Goal: Transaction & Acquisition: Purchase product/service

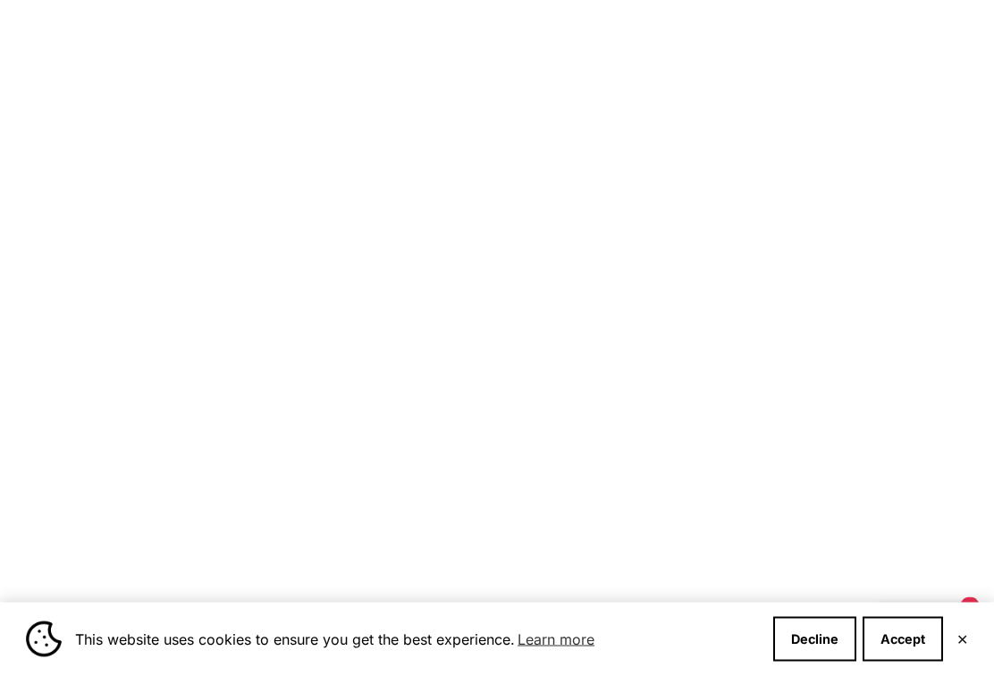
scroll to position [1360, 0]
click at [916, 658] on button "Accept" at bounding box center [902, 639] width 80 height 45
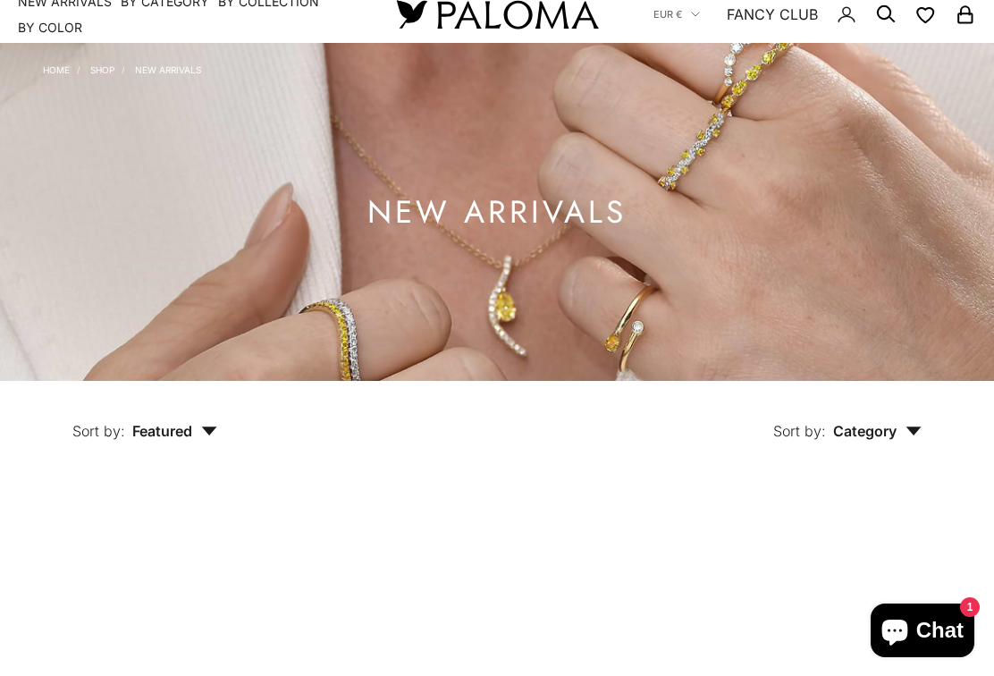
scroll to position [0, 0]
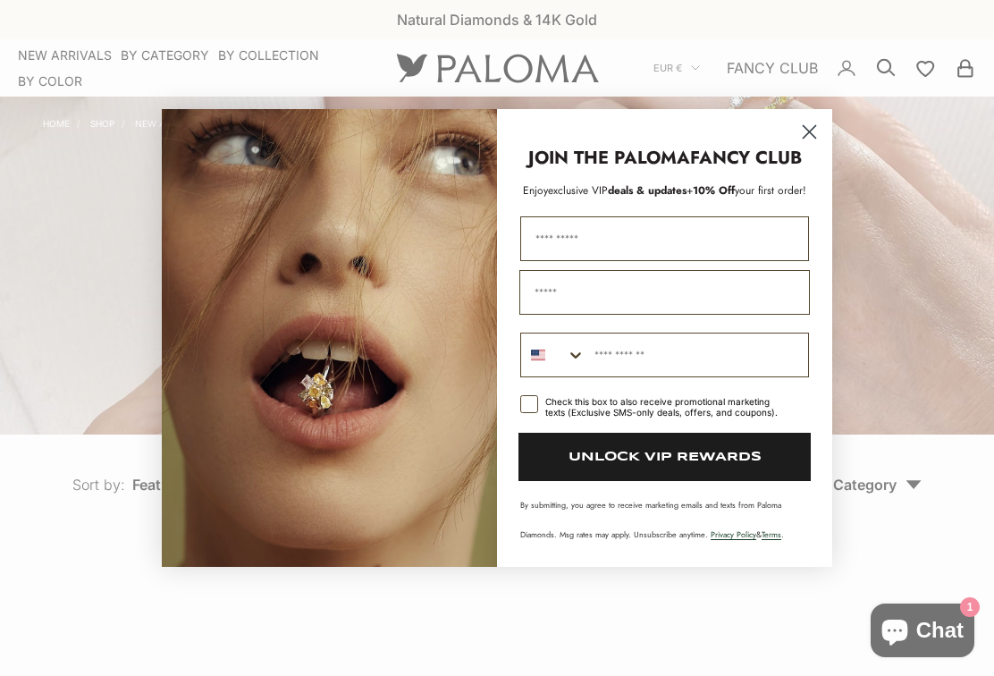
click at [590, 365] on input "Phone Number" at bounding box center [696, 354] width 222 height 43
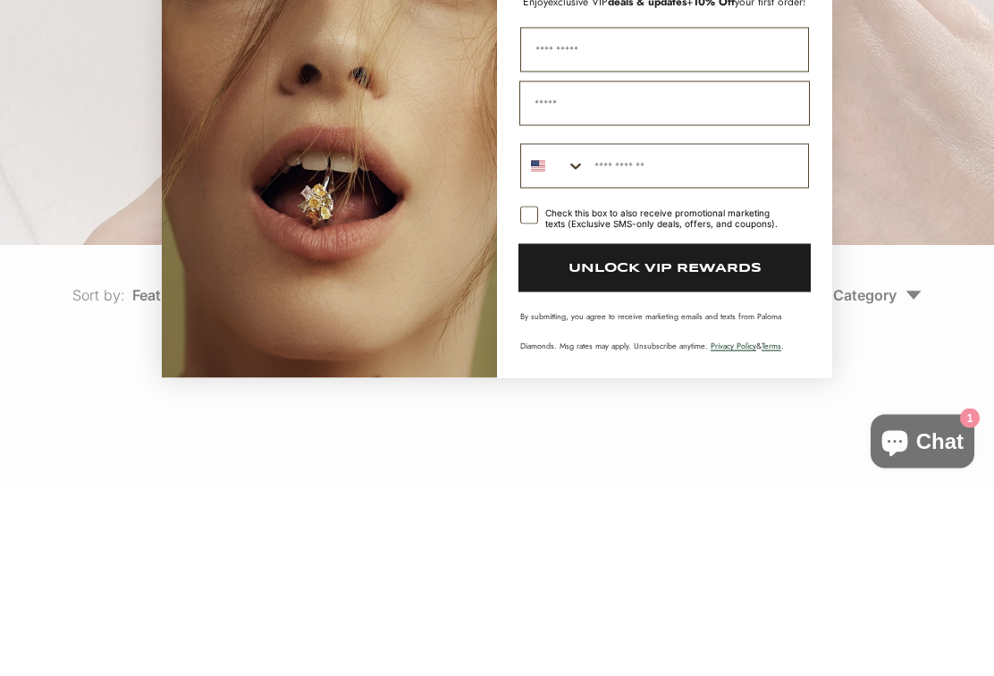
click at [562, 333] on button "Search Countries" at bounding box center [553, 354] width 64 height 43
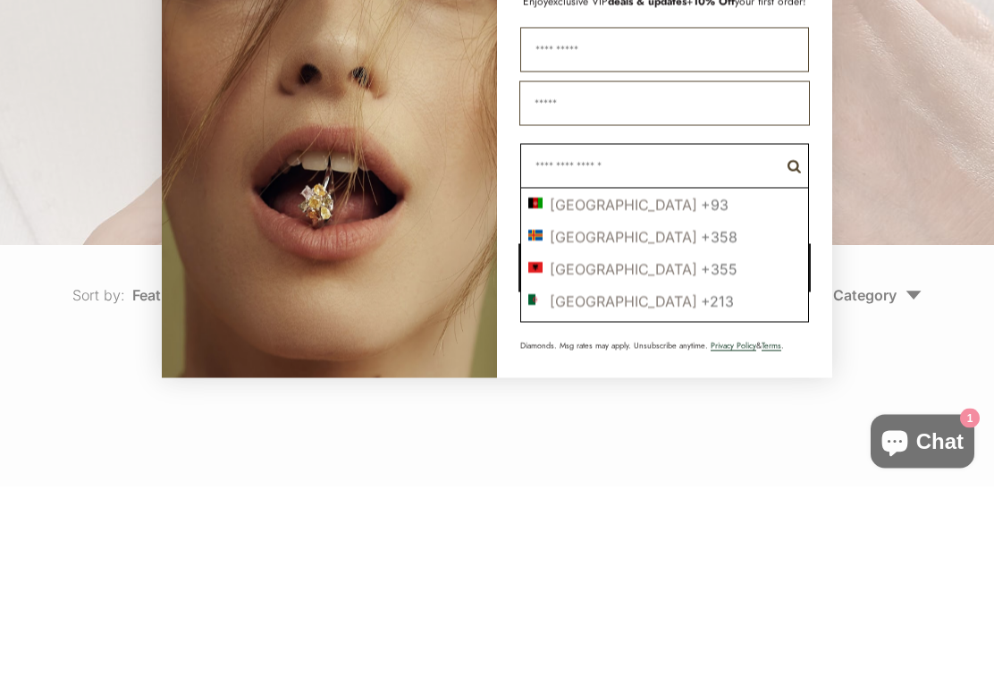
click at [577, 333] on input "POPUP Form" at bounding box center [661, 354] width 252 height 43
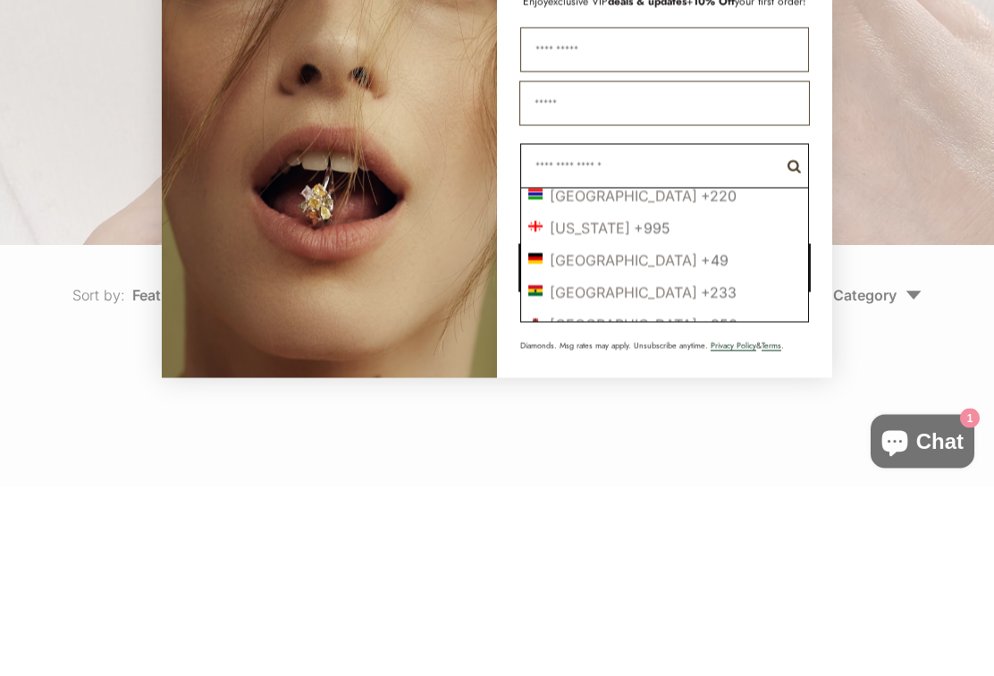
scroll to position [2453, 0]
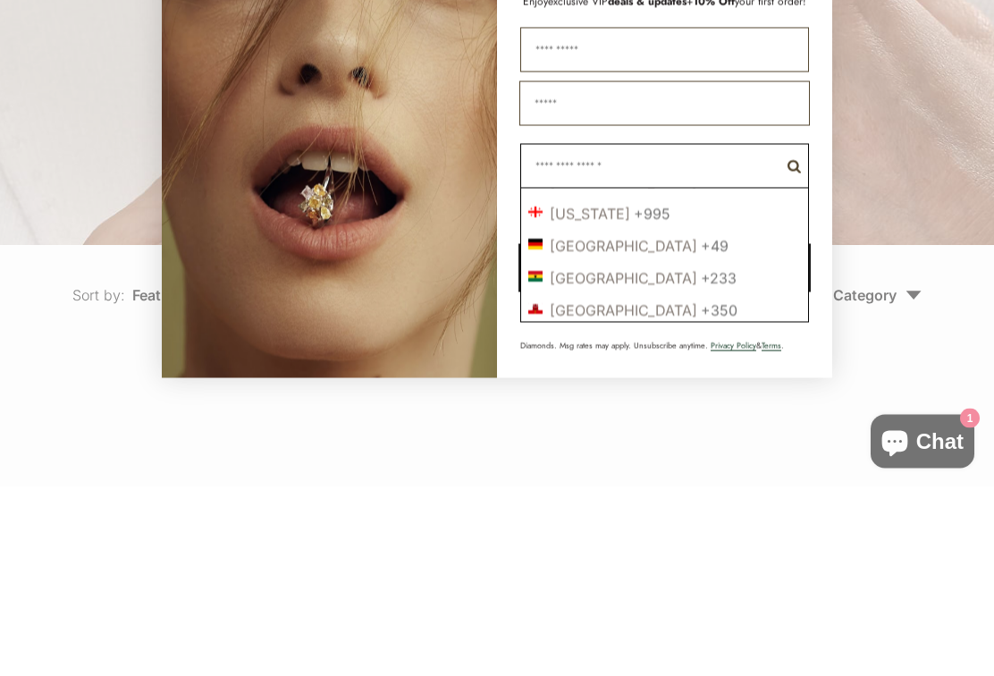
click at [701, 426] on div "+49" at bounding box center [715, 435] width 28 height 18
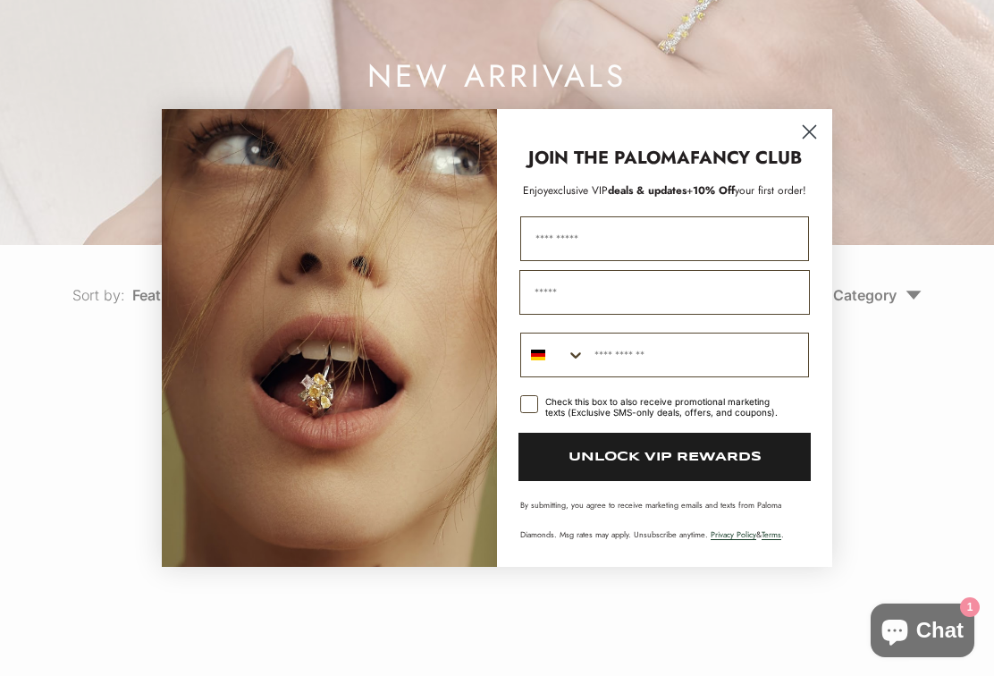
click at [677, 247] on input "First Name" at bounding box center [664, 238] width 289 height 45
type input "***"
click at [668, 298] on input "Email" at bounding box center [664, 292] width 290 height 45
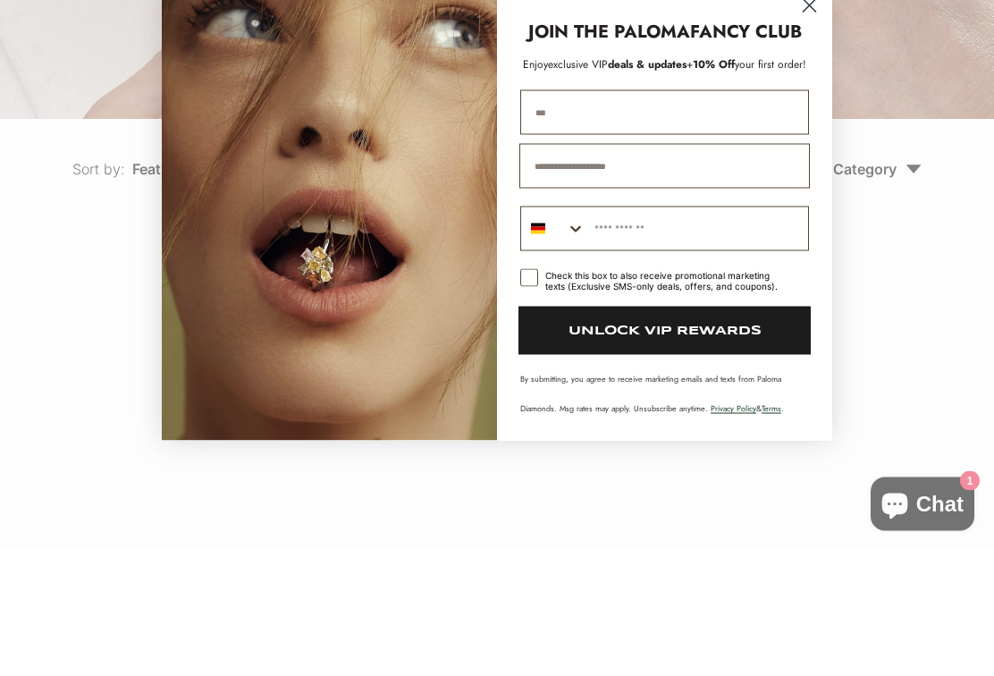
type input "**********"
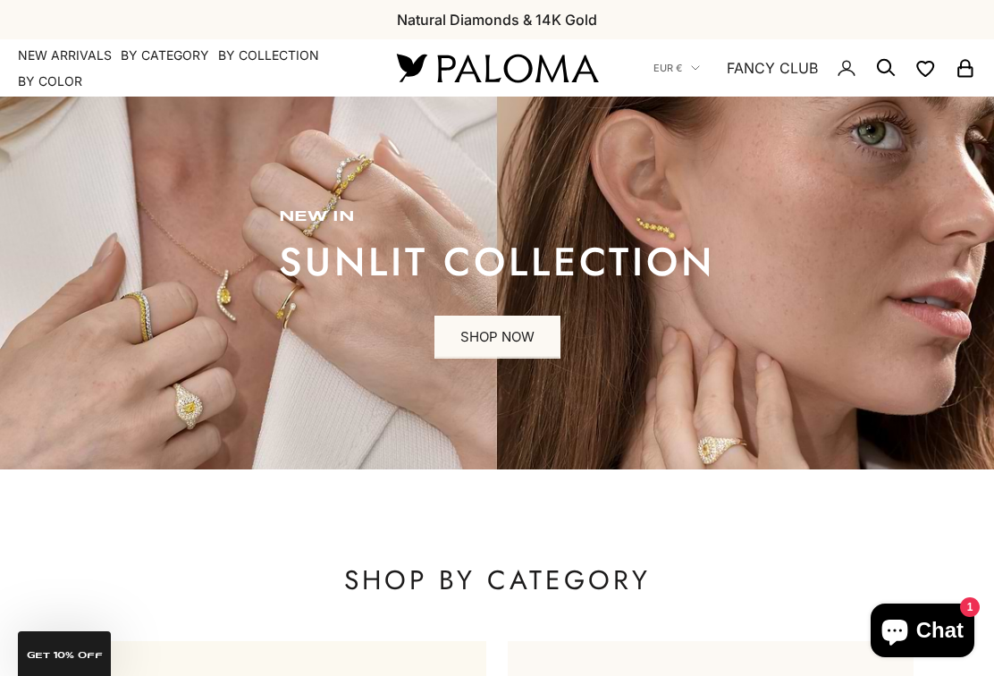
click at [494, 320] on link "SHOP NOW" at bounding box center [497, 336] width 126 height 43
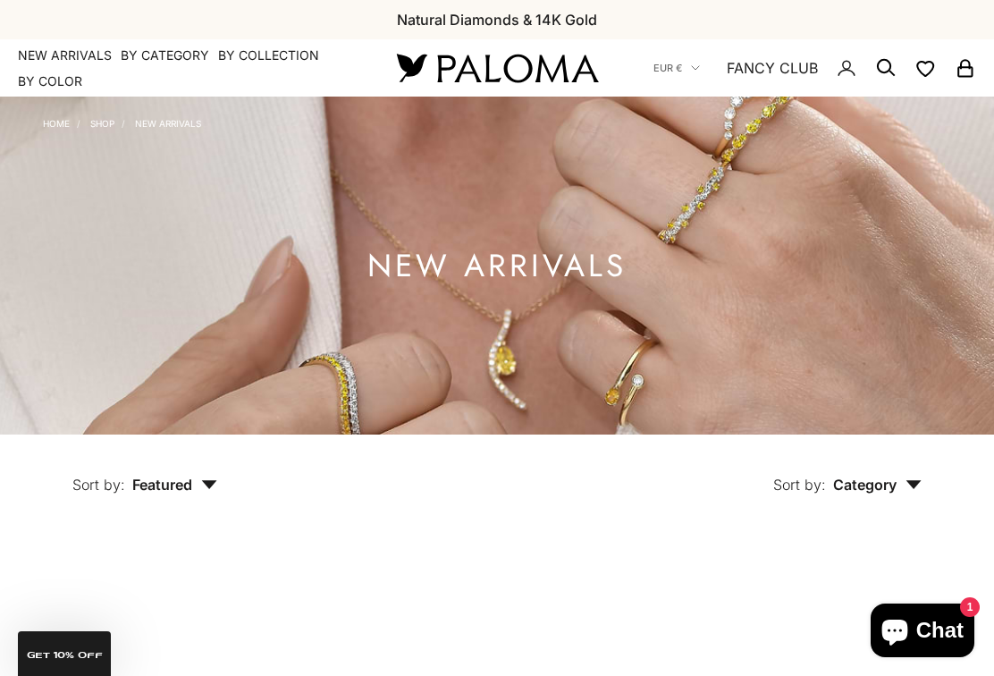
click at [149, 49] on summary "By Category" at bounding box center [165, 55] width 88 height 18
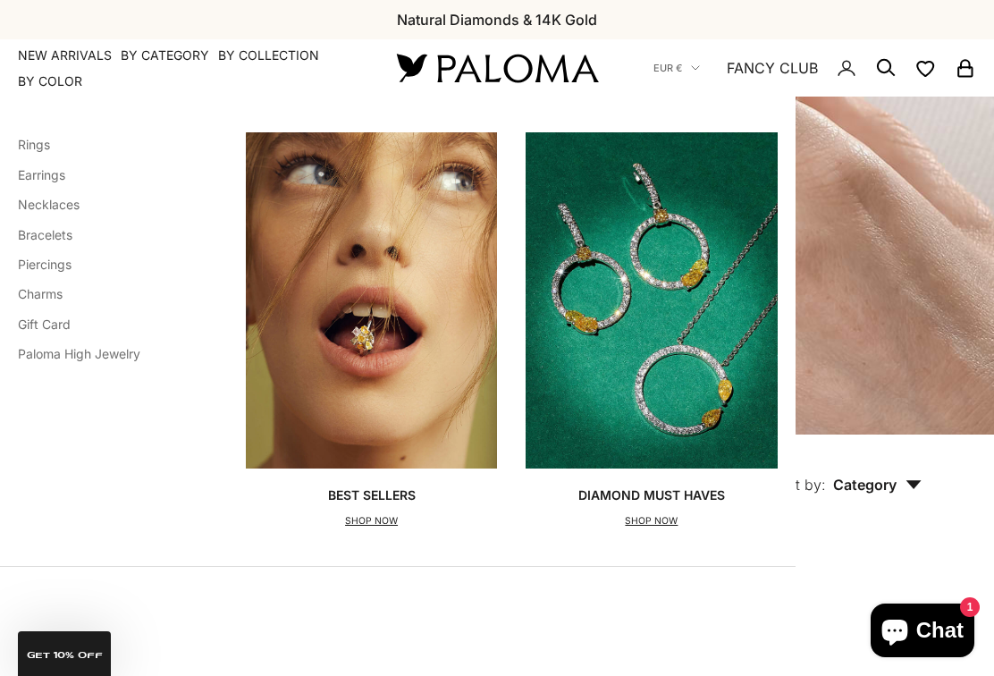
click at [65, 167] on link "Earrings" at bounding box center [41, 174] width 47 height 15
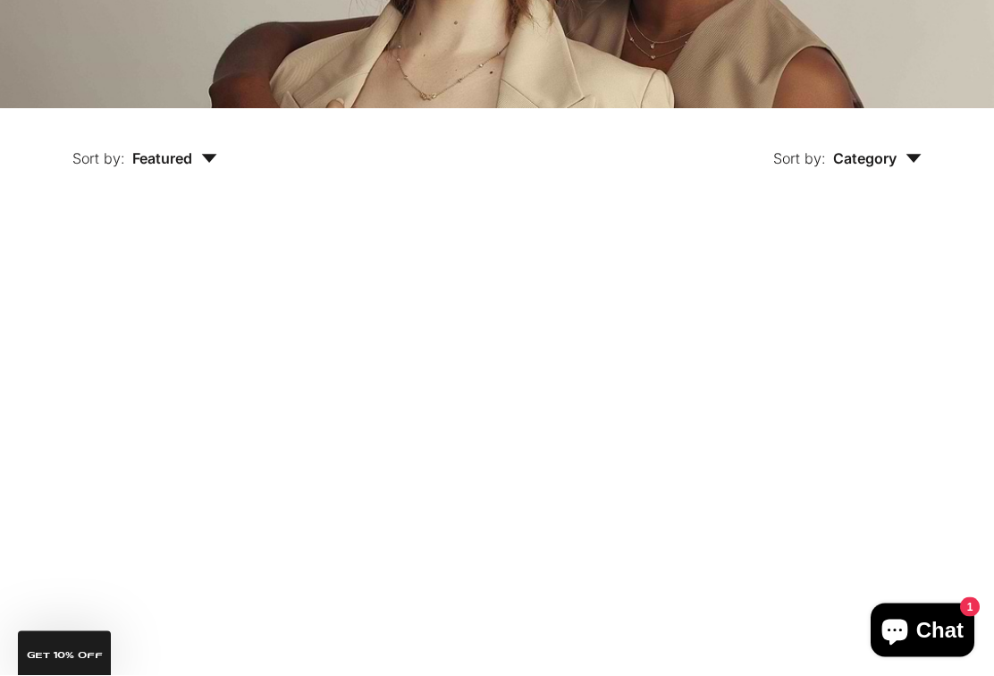
scroll to position [176, 0]
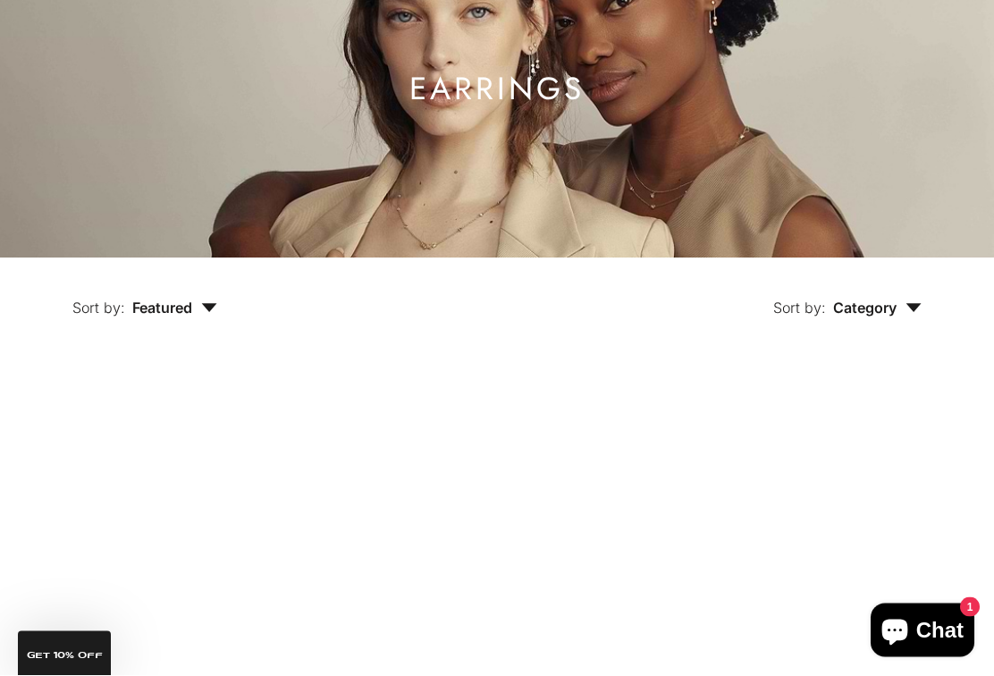
click at [165, 299] on span "Featured" at bounding box center [174, 308] width 85 height 18
click at [142, 299] on span "Featured" at bounding box center [174, 308] width 85 height 18
click at [202, 305] on icon "button" at bounding box center [209, 309] width 15 height 9
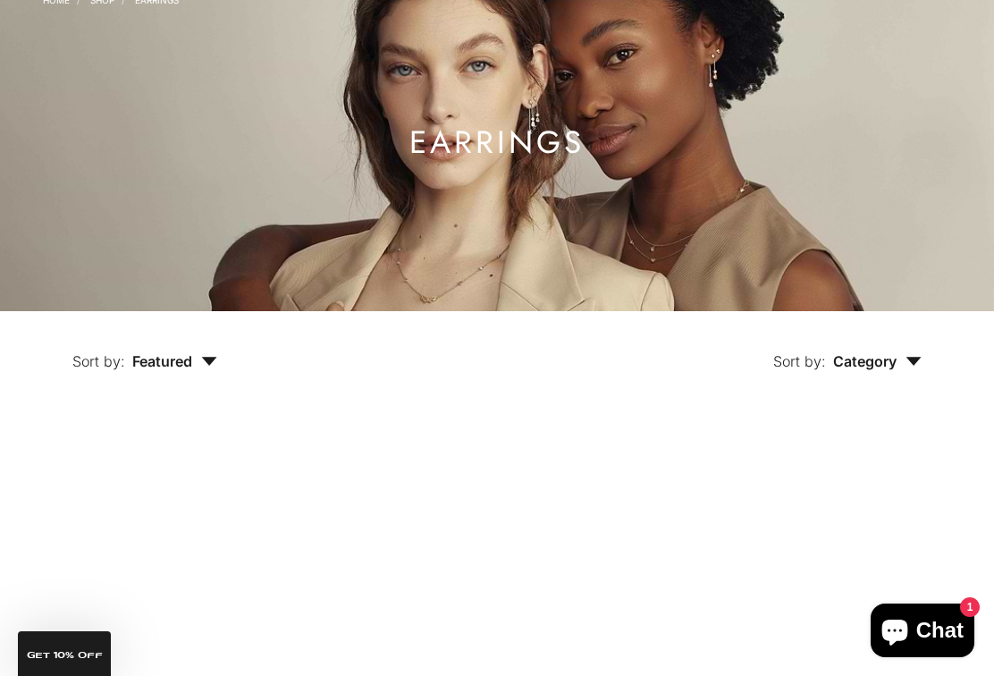
scroll to position [0, 0]
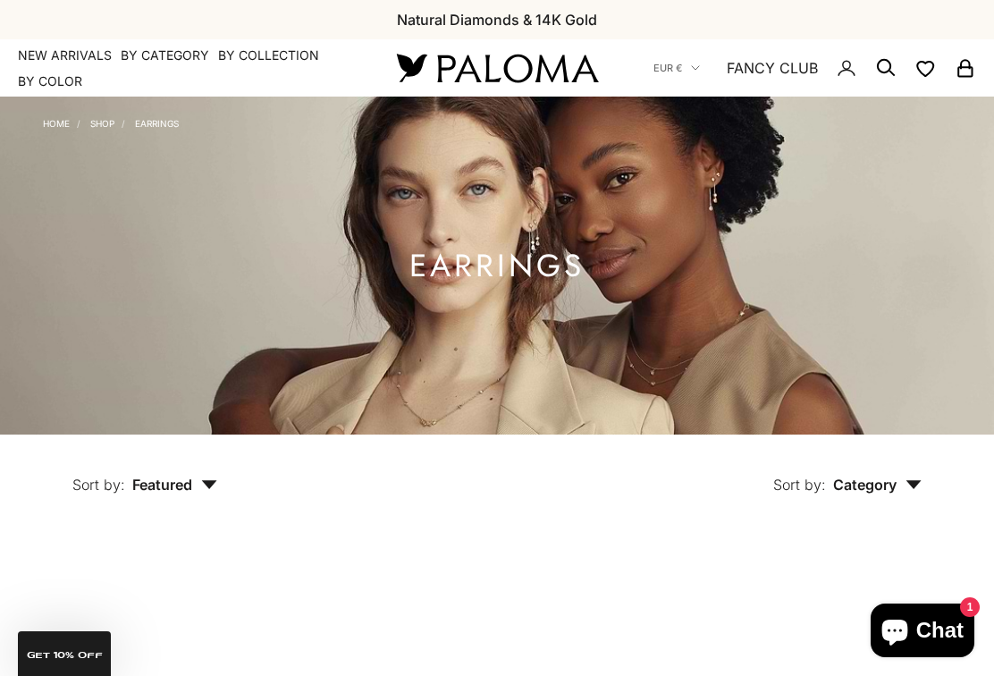
click at [51, 72] on summary "By Color" at bounding box center [50, 81] width 64 height 18
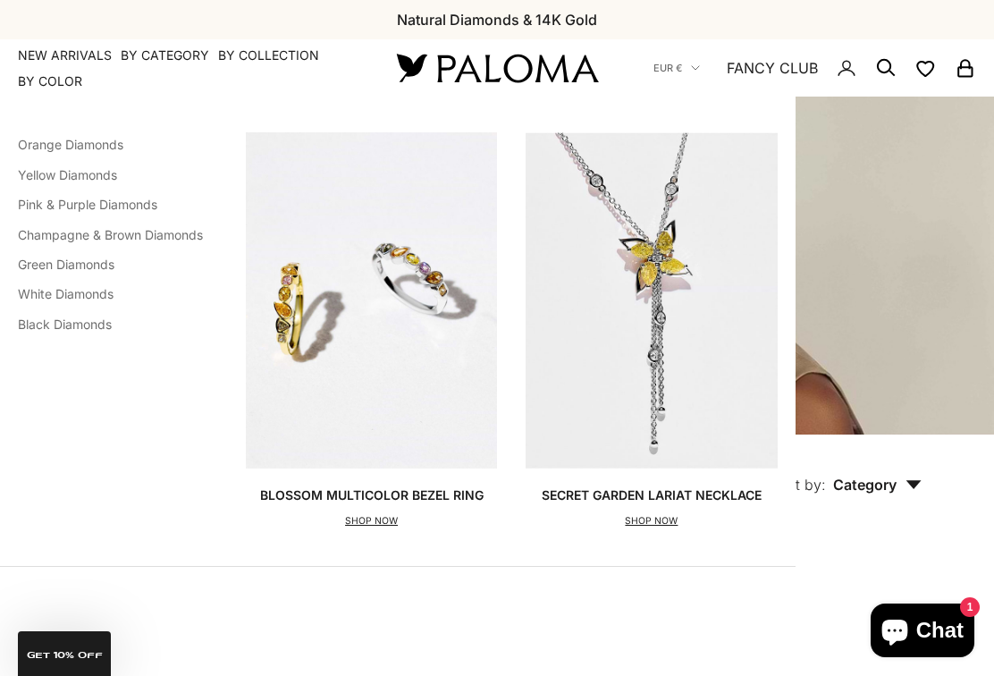
click at [127, 46] on summary "By Category" at bounding box center [165, 55] width 88 height 18
click at [777, 358] on img "Primary navigation" at bounding box center [650, 299] width 251 height 335
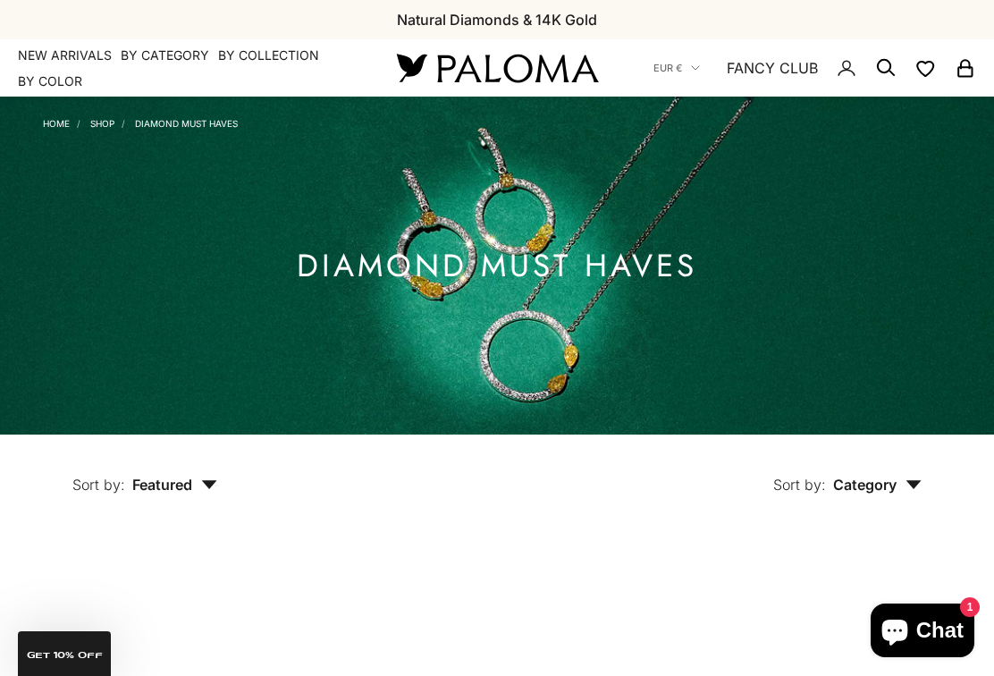
click at [131, 46] on summary "By Category" at bounding box center [165, 55] width 88 height 18
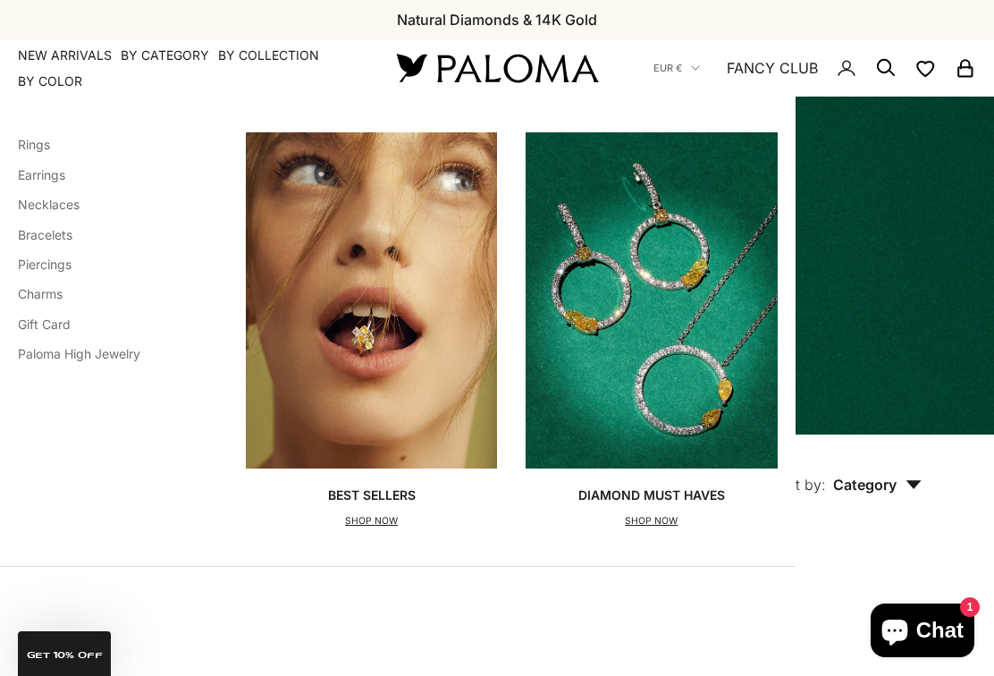
click at [140, 346] on link "Paloma High Jewelry" at bounding box center [79, 353] width 122 height 15
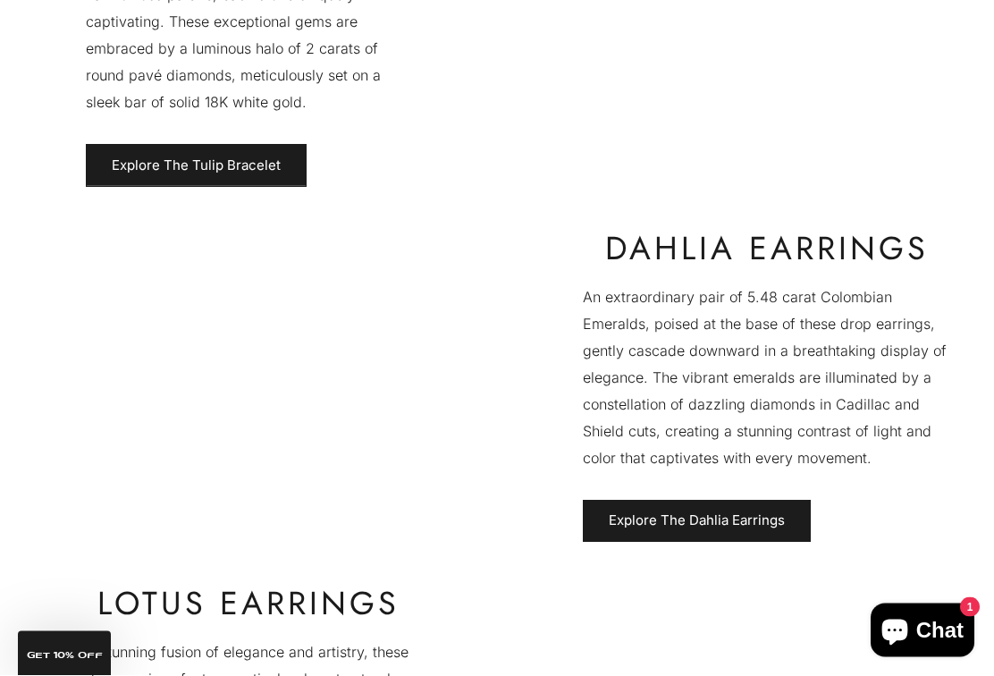
scroll to position [635, 0]
click at [750, 500] on link "Explore The Dahlia Earrings" at bounding box center [697, 521] width 228 height 43
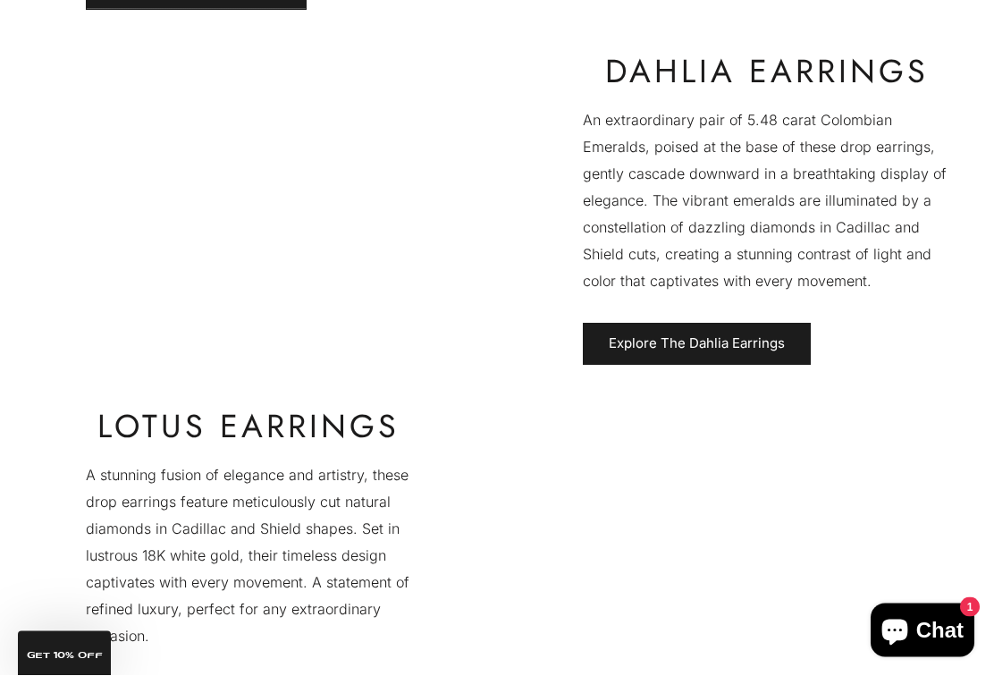
scroll to position [812, 0]
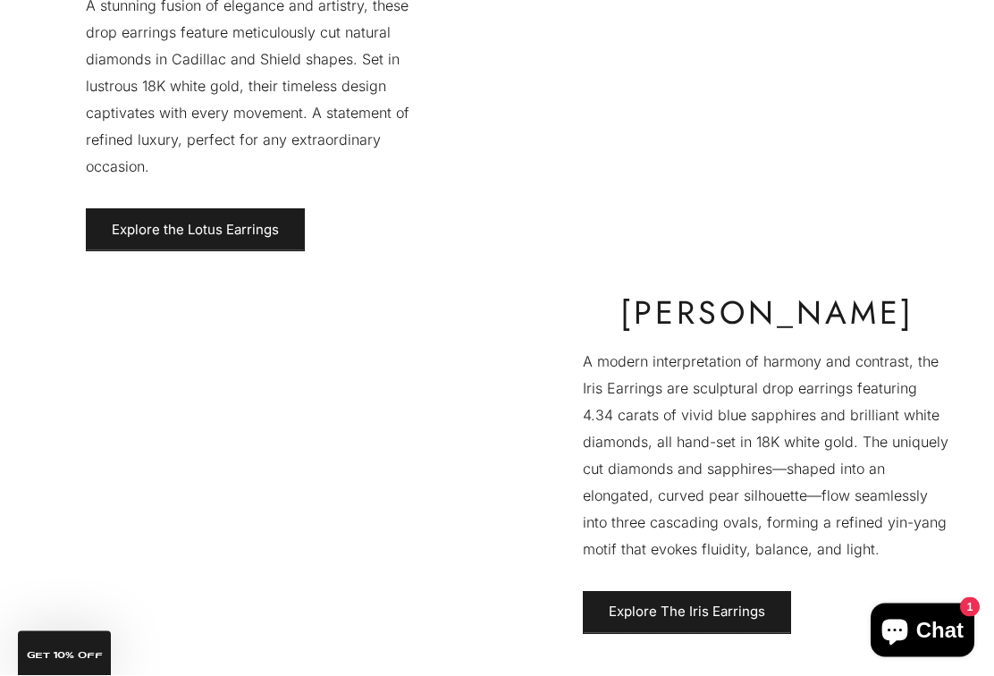
scroll to position [1282, 0]
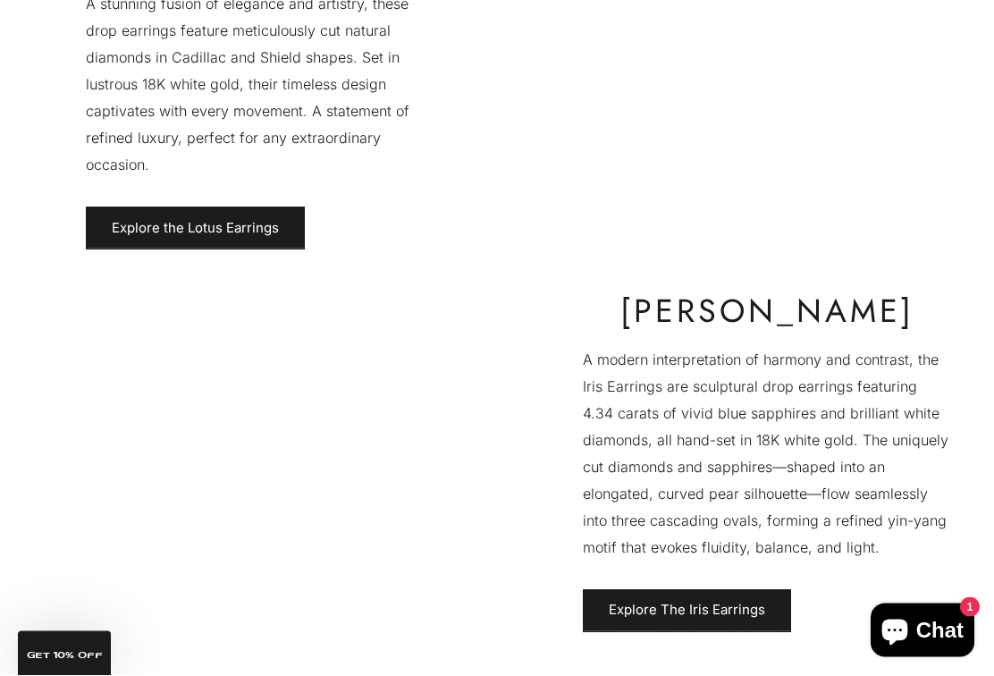
click at [733, 590] on link "Explore The Iris Earrings" at bounding box center [687, 611] width 208 height 43
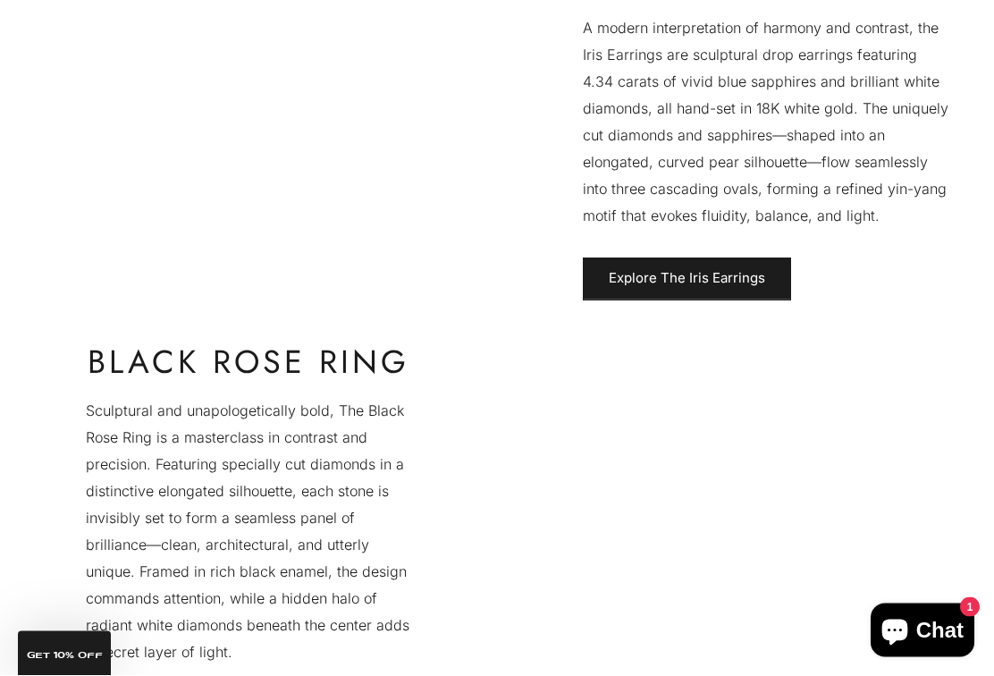
scroll to position [1613, 0]
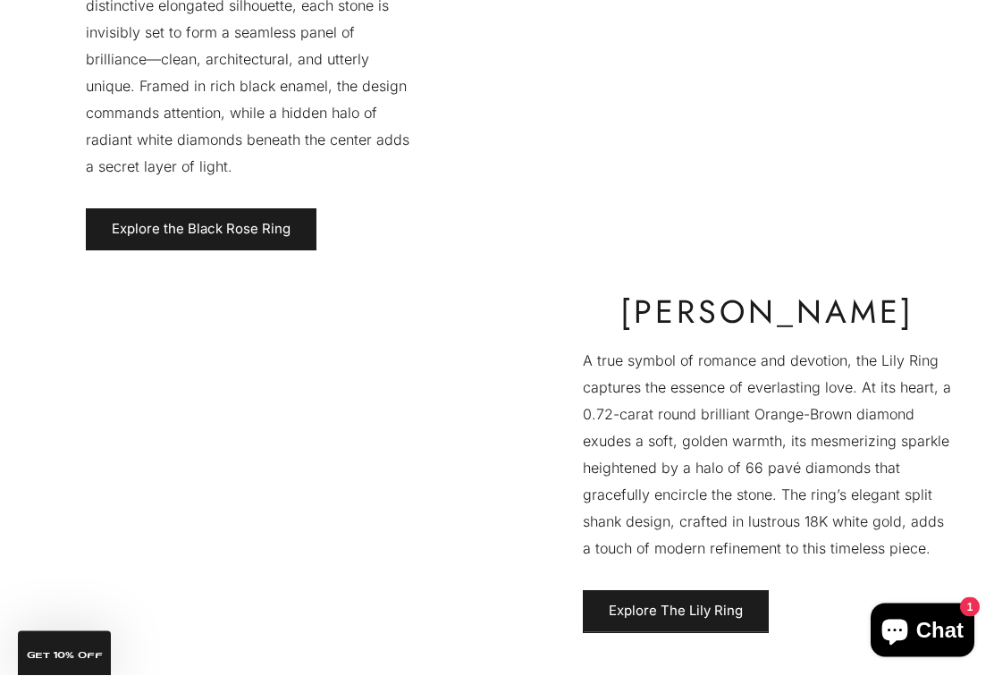
scroll to position [2099, 0]
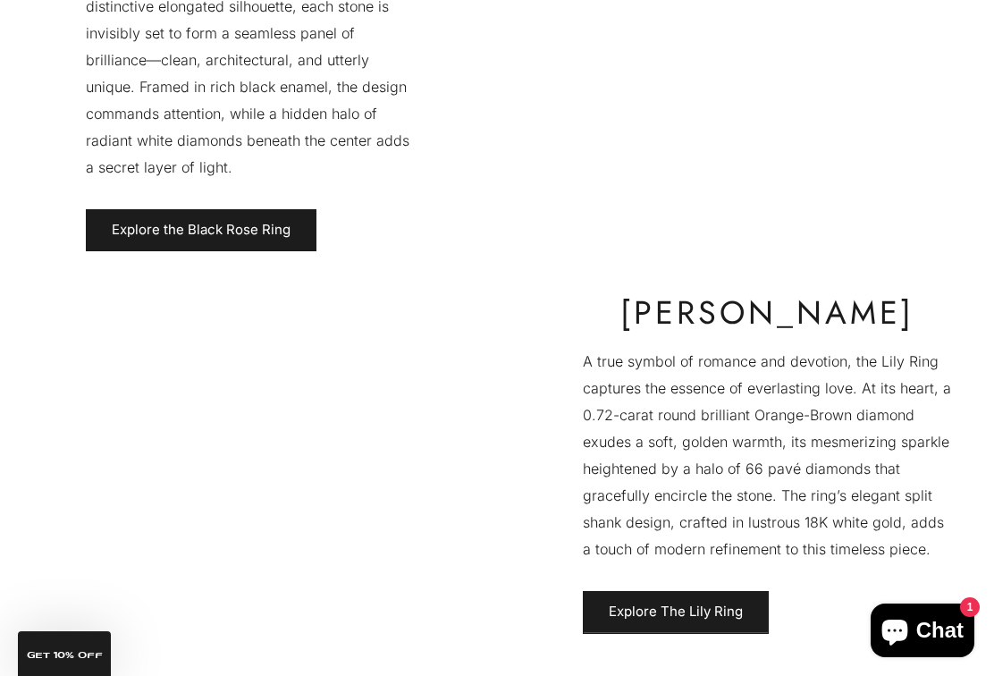
click at [716, 591] on link "Explore The Lily Ring" at bounding box center [676, 612] width 186 height 43
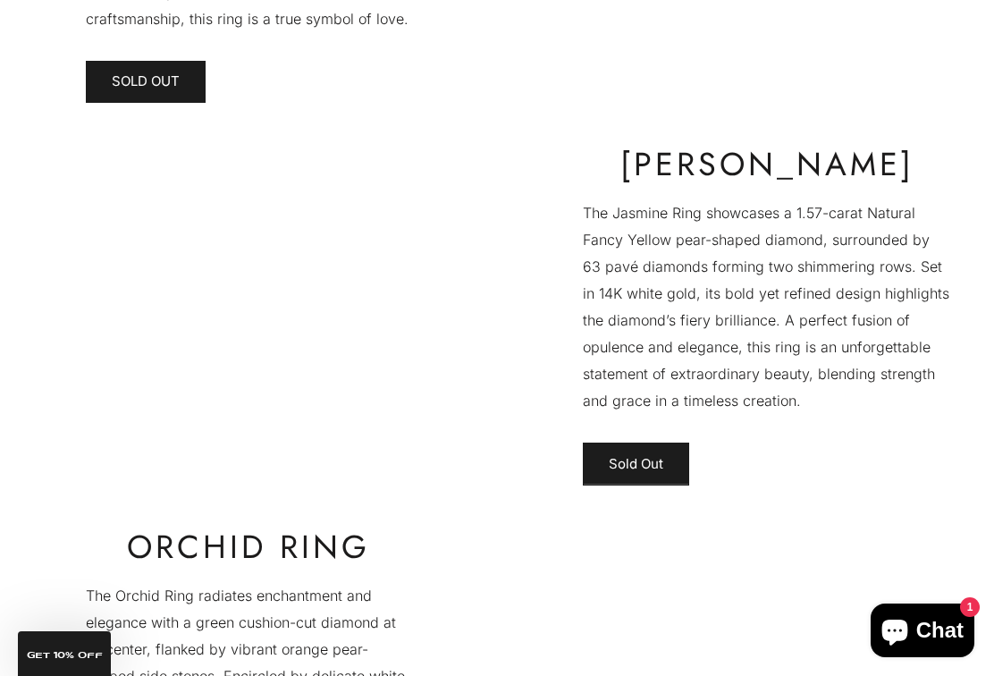
scroll to position [3041, 0]
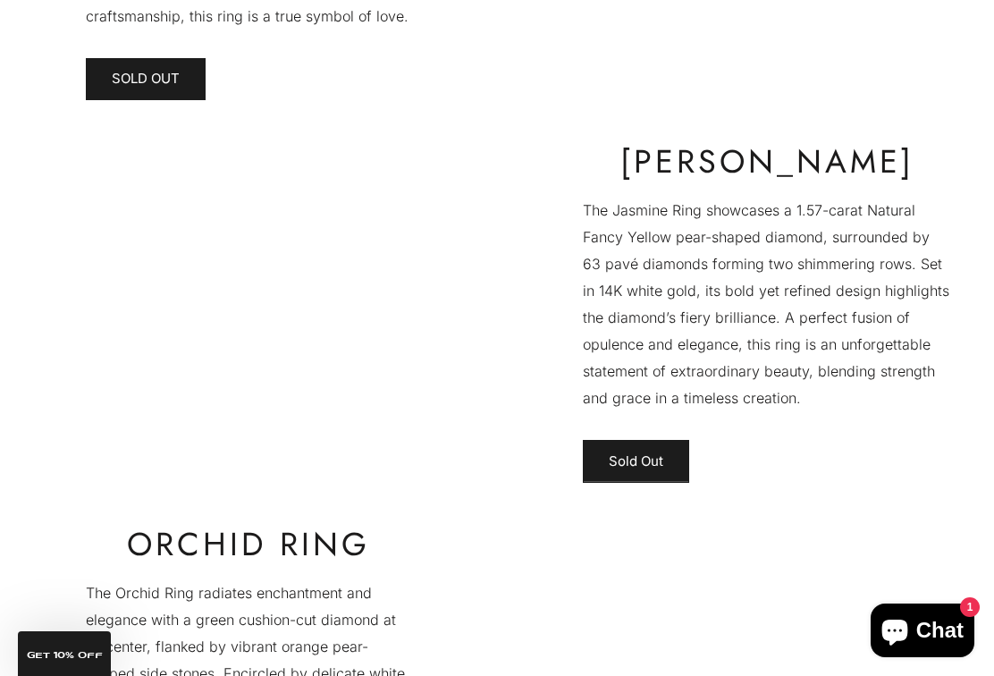
click at [664, 440] on link "Sold Out" at bounding box center [636, 461] width 106 height 43
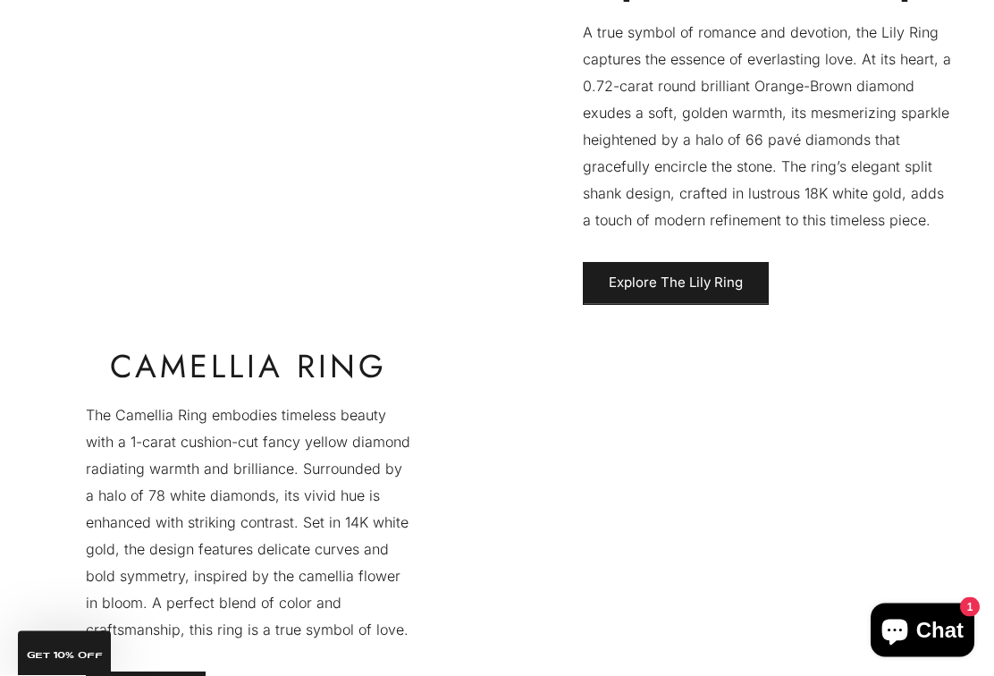
scroll to position [2399, 0]
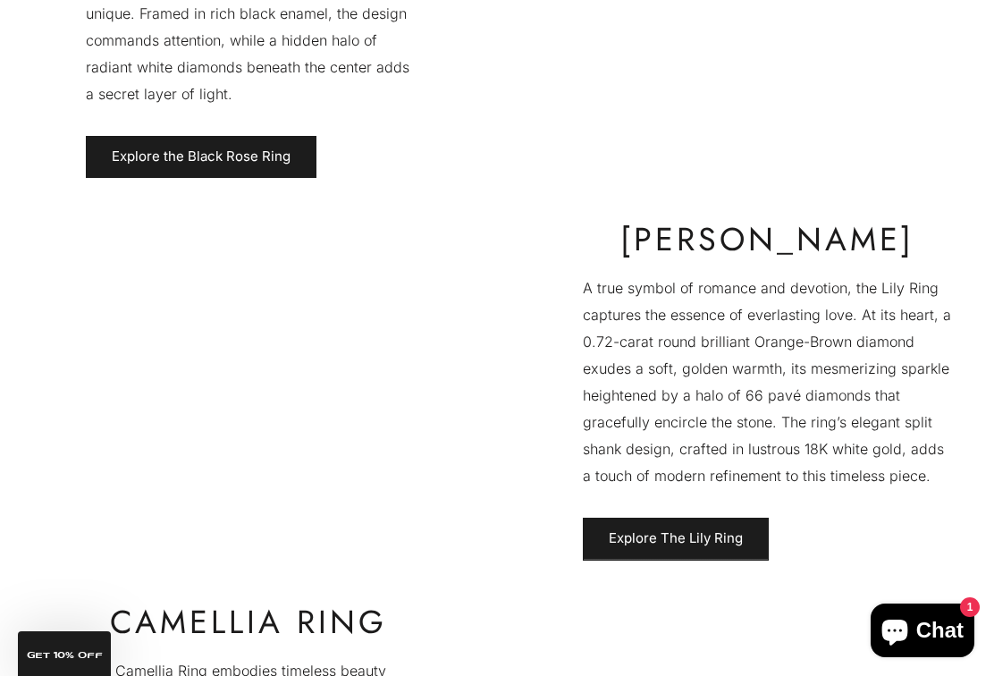
scroll to position [2170, 0]
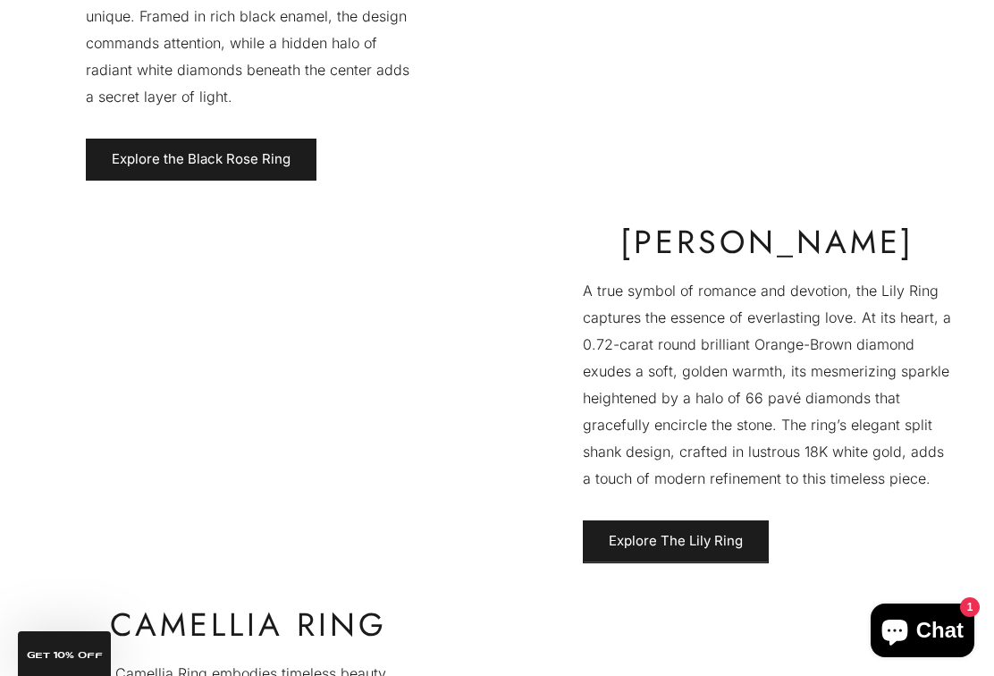
click at [700, 520] on link "Explore The Lily Ring" at bounding box center [676, 541] width 186 height 43
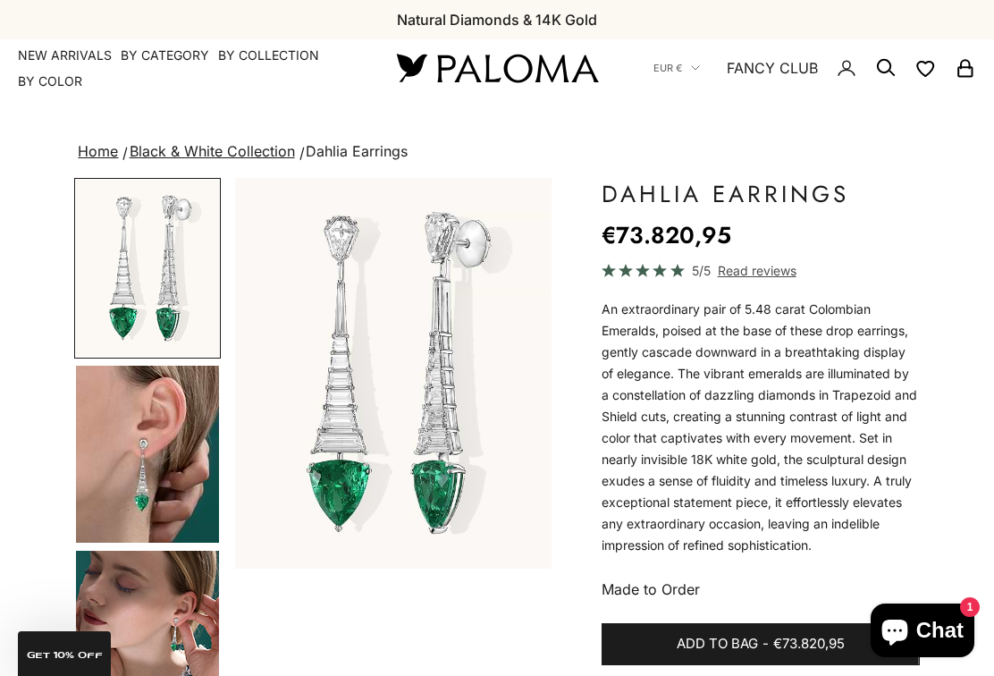
click at [95, 365] on img "Go to item 2" at bounding box center [147, 453] width 143 height 177
click at [91, 365] on img "Go to item 2" at bounding box center [147, 453] width 143 height 177
click at [89, 550] on img "Go to item 3" at bounding box center [147, 638] width 143 height 177
click at [103, 550] on img "Go to item 3" at bounding box center [147, 638] width 143 height 177
click at [93, 550] on img "Go to item 3" at bounding box center [147, 638] width 143 height 177
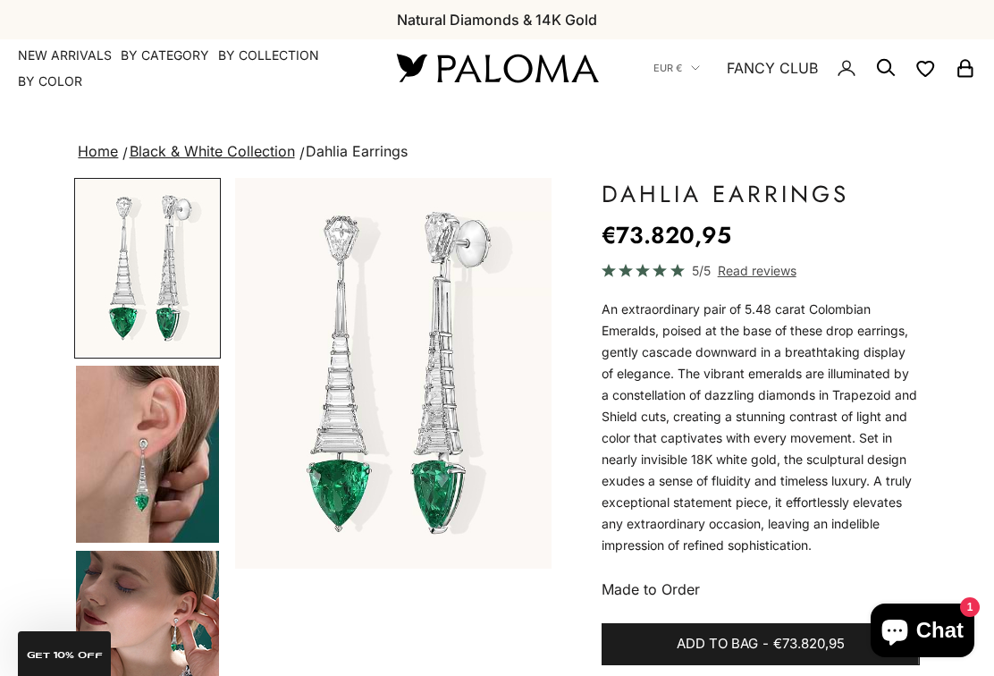
click at [85, 550] on img "Go to item 3" at bounding box center [147, 638] width 143 height 177
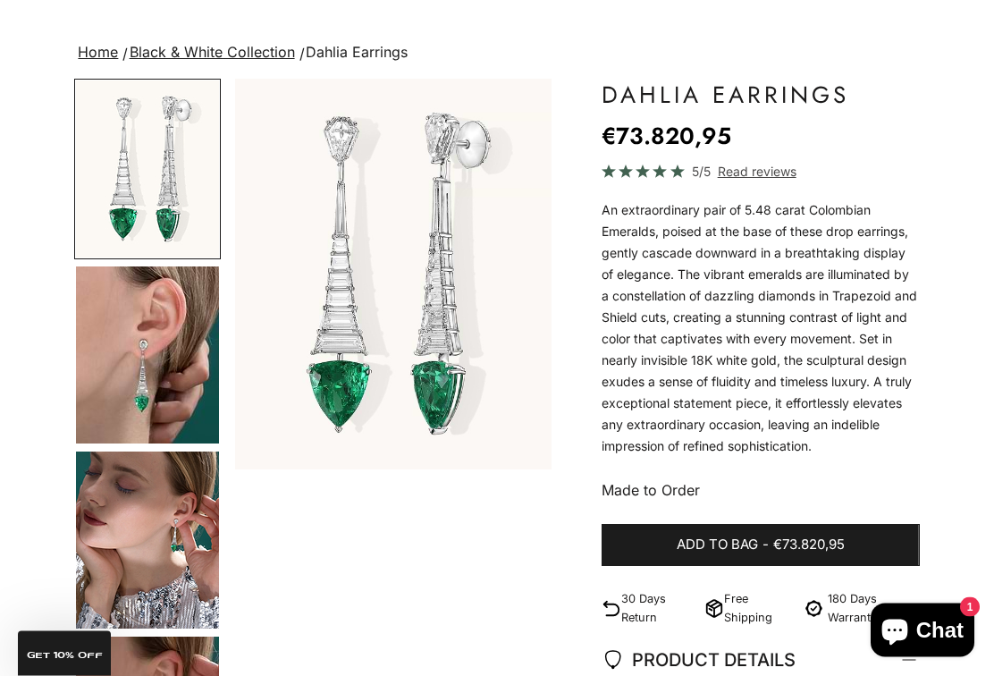
scroll to position [87, 0]
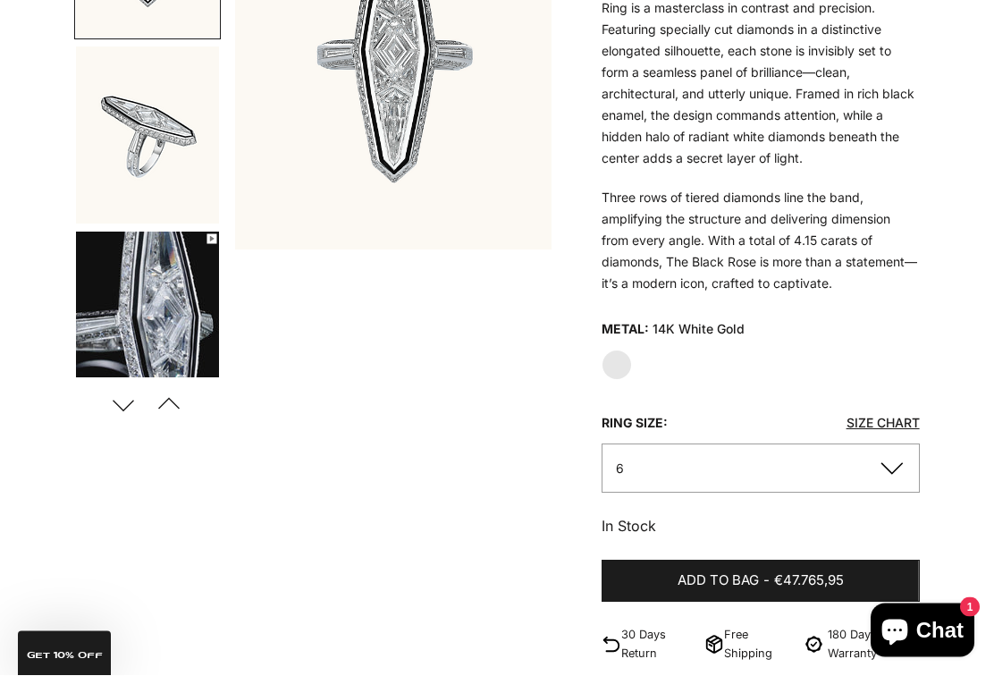
scroll to position [319, 0]
click at [892, 461] on button "6" at bounding box center [760, 467] width 318 height 49
click at [895, 456] on button "6" at bounding box center [760, 467] width 318 height 49
click at [914, 443] on button "6" at bounding box center [760, 467] width 318 height 49
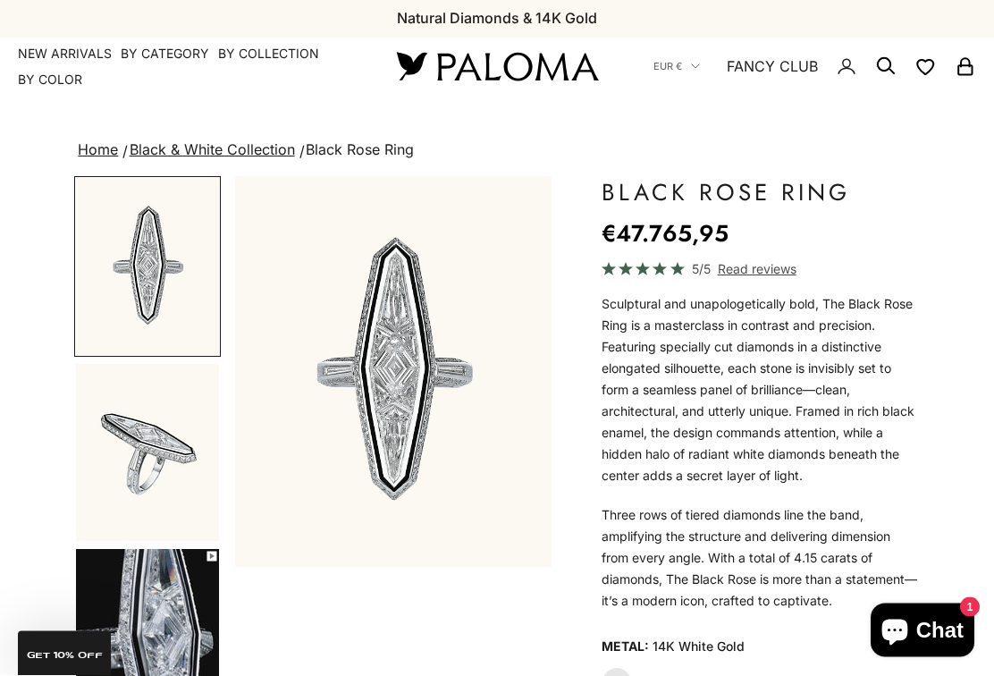
scroll to position [0, 0]
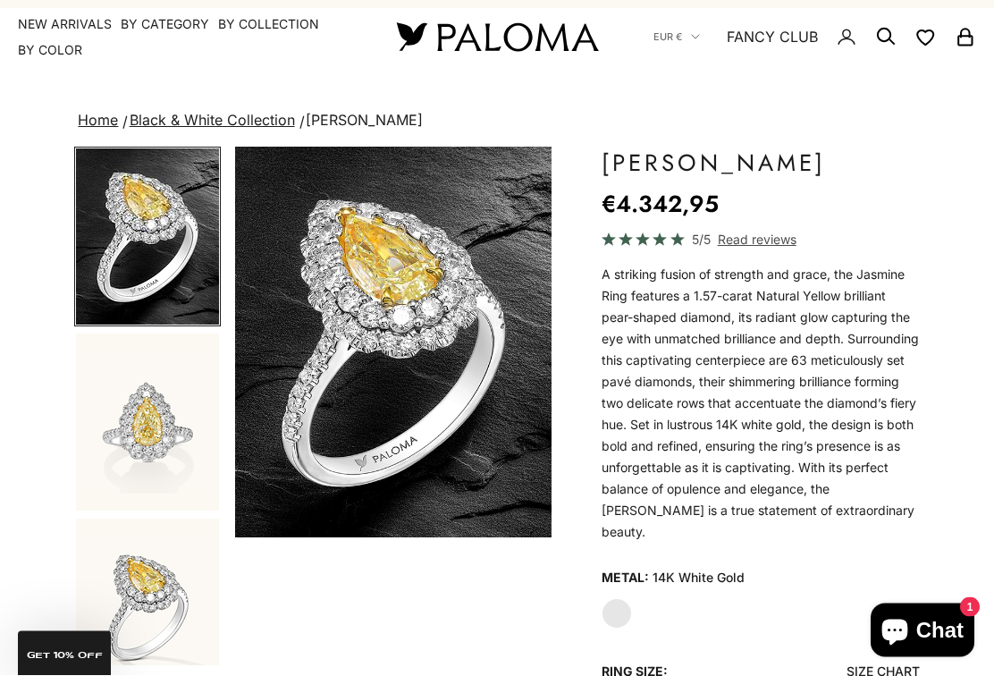
scroll to position [25, 0]
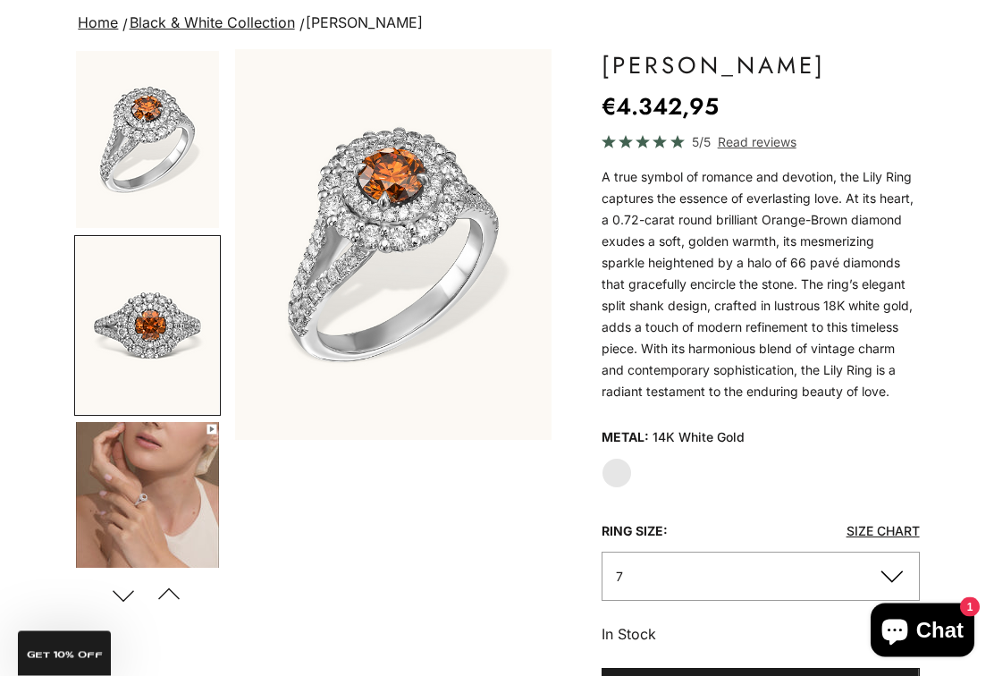
scroll to position [109, 0]
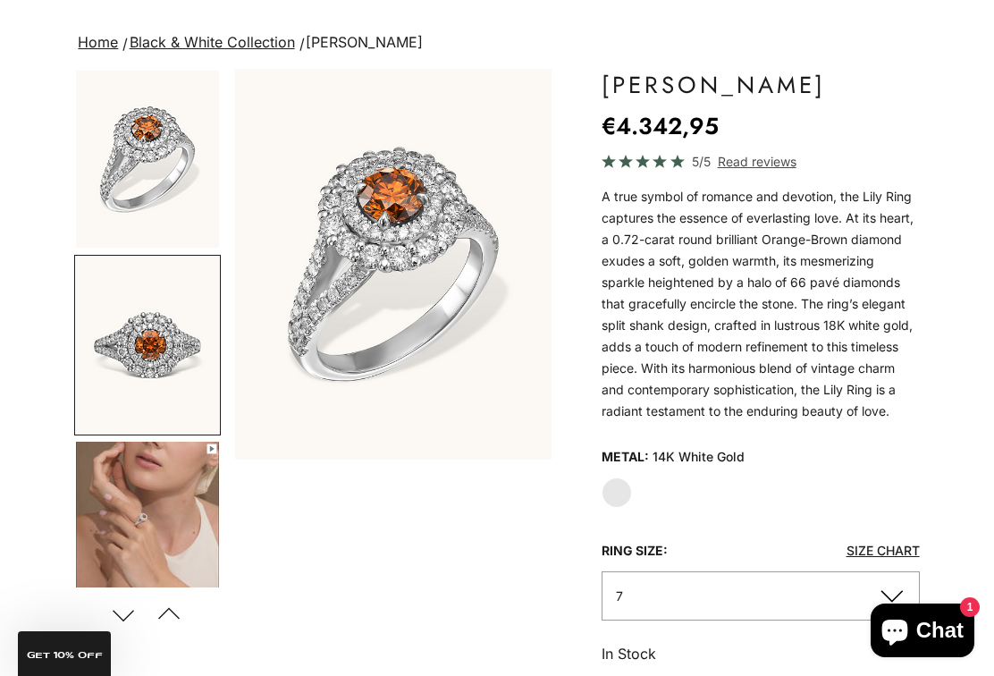
click at [127, 441] on img "Go to item 3" at bounding box center [147, 529] width 143 height 177
click at [119, 256] on img "Go to item 2" at bounding box center [147, 344] width 143 height 177
click at [121, 256] on img "Go to item 2" at bounding box center [147, 344] width 143 height 177
click at [96, 256] on img "Go to item 2" at bounding box center [147, 344] width 143 height 177
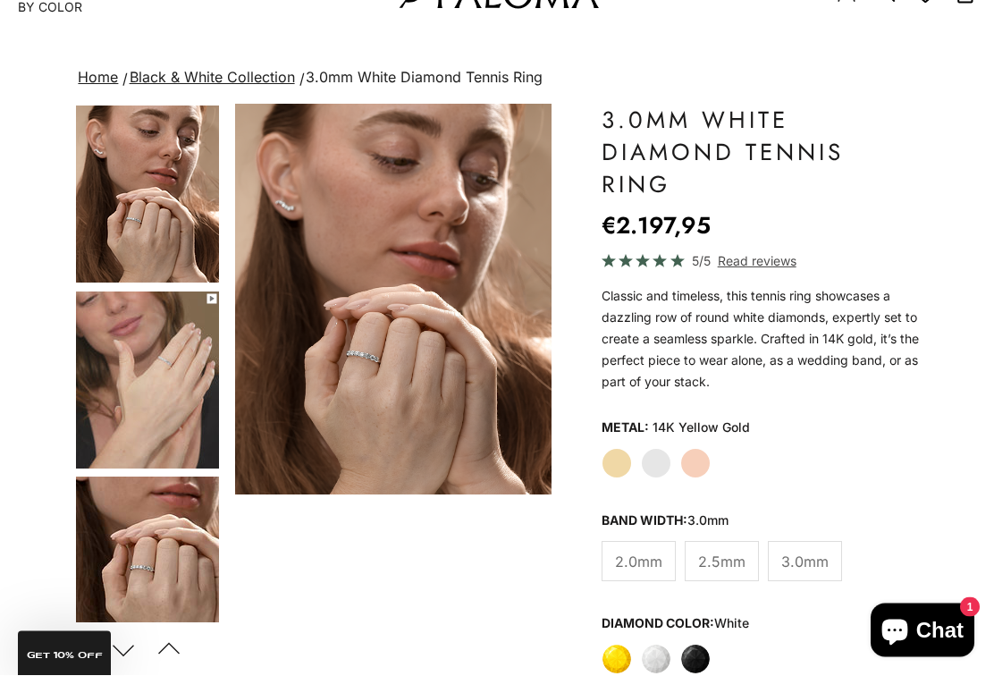
scroll to position [77, 0]
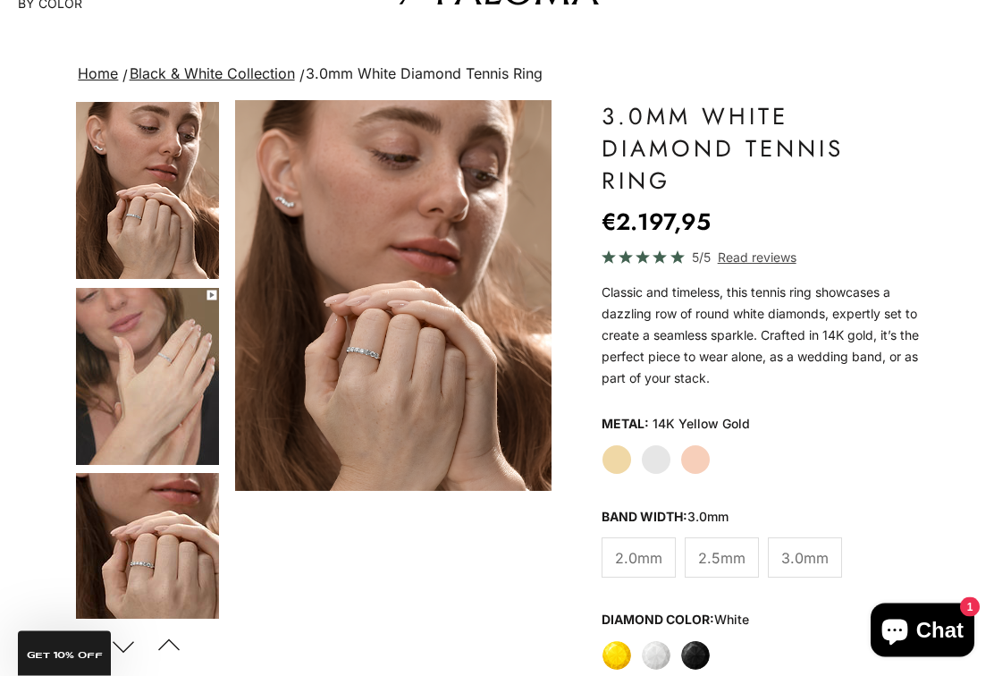
click at [622, 445] on label "Yellow Gold" at bounding box center [616, 460] width 30 height 30
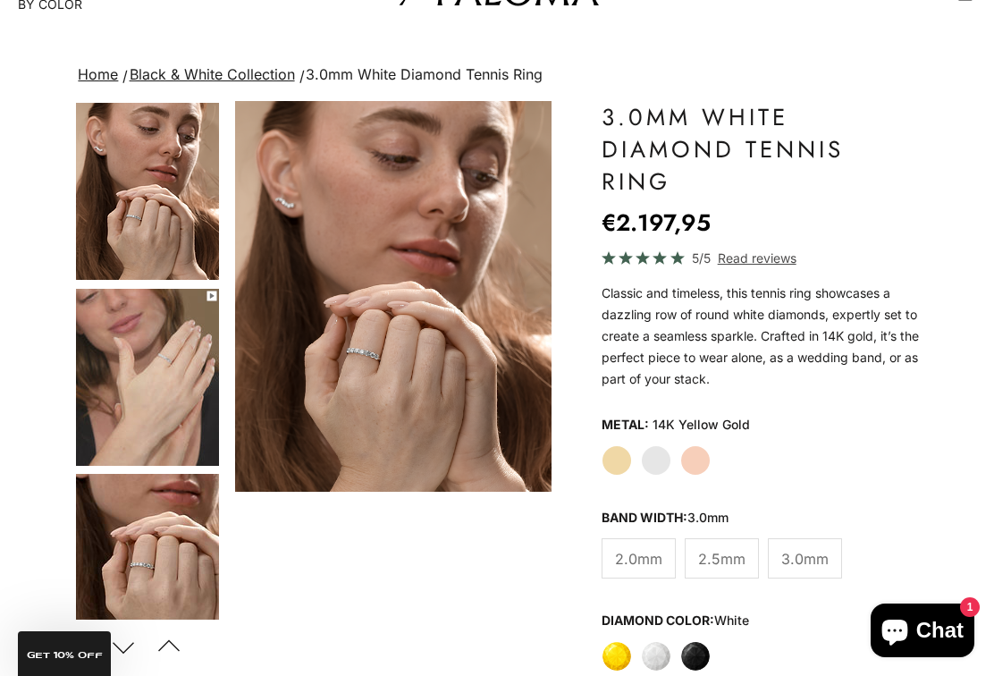
click at [658, 445] on label "White Gold" at bounding box center [656, 460] width 30 height 30
click at [691, 449] on label "Rose Gold" at bounding box center [695, 460] width 30 height 30
click at [689, 451] on label "Rose Gold" at bounding box center [695, 460] width 30 height 30
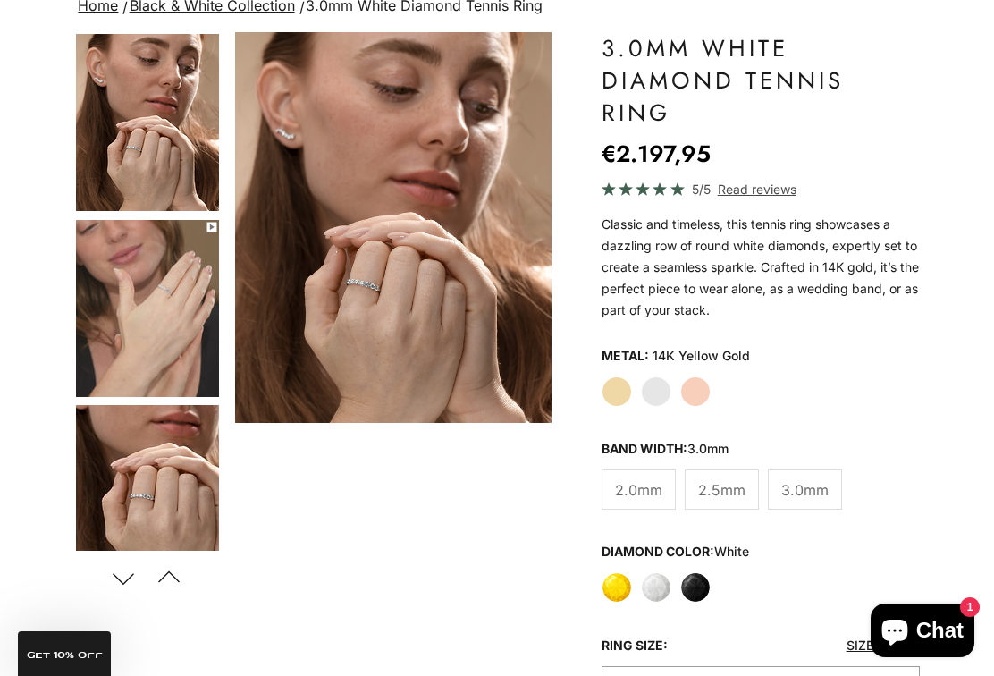
scroll to position [152, 0]
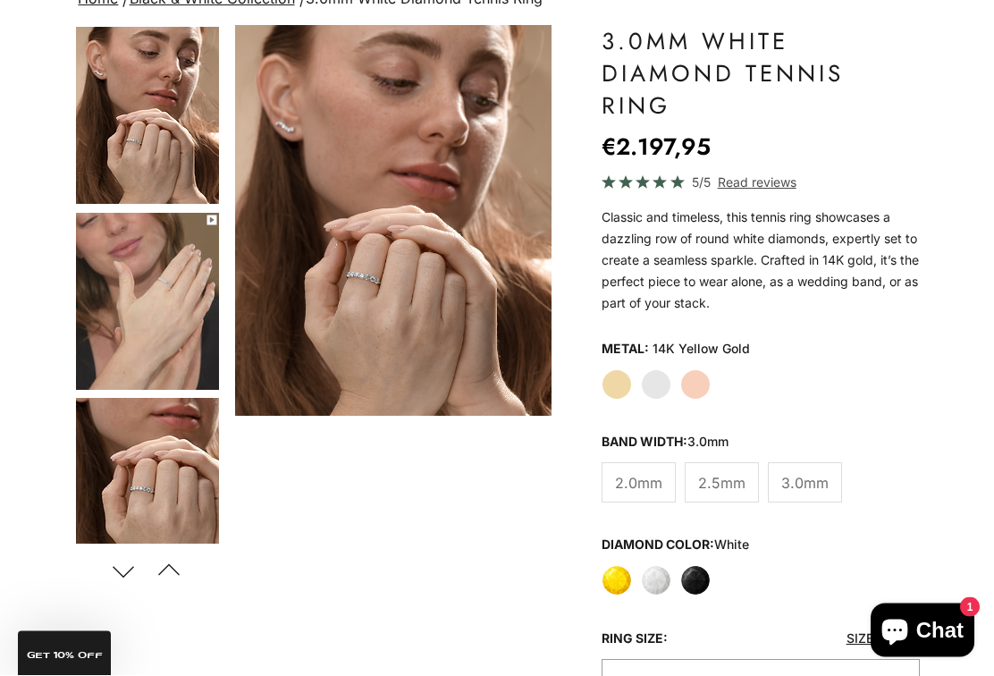
click at [620, 370] on label "Yellow Gold" at bounding box center [616, 385] width 30 height 30
click at [686, 379] on label "Rose Gold" at bounding box center [695, 385] width 30 height 30
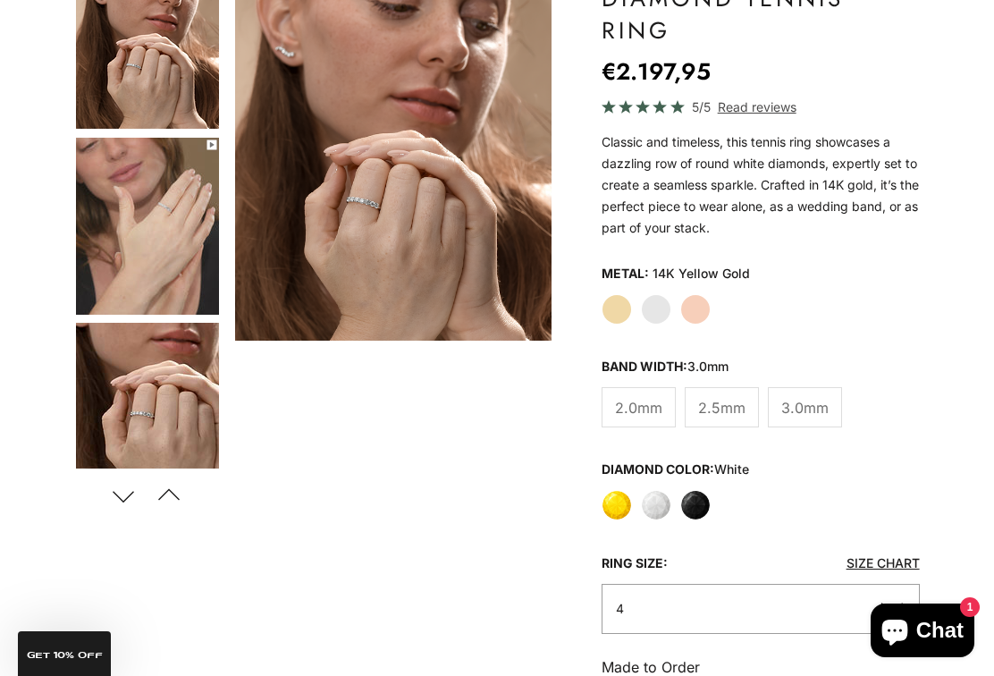
scroll to position [229, 0]
click at [805, 395] on span "3.0mm" at bounding box center [804, 406] width 47 height 23
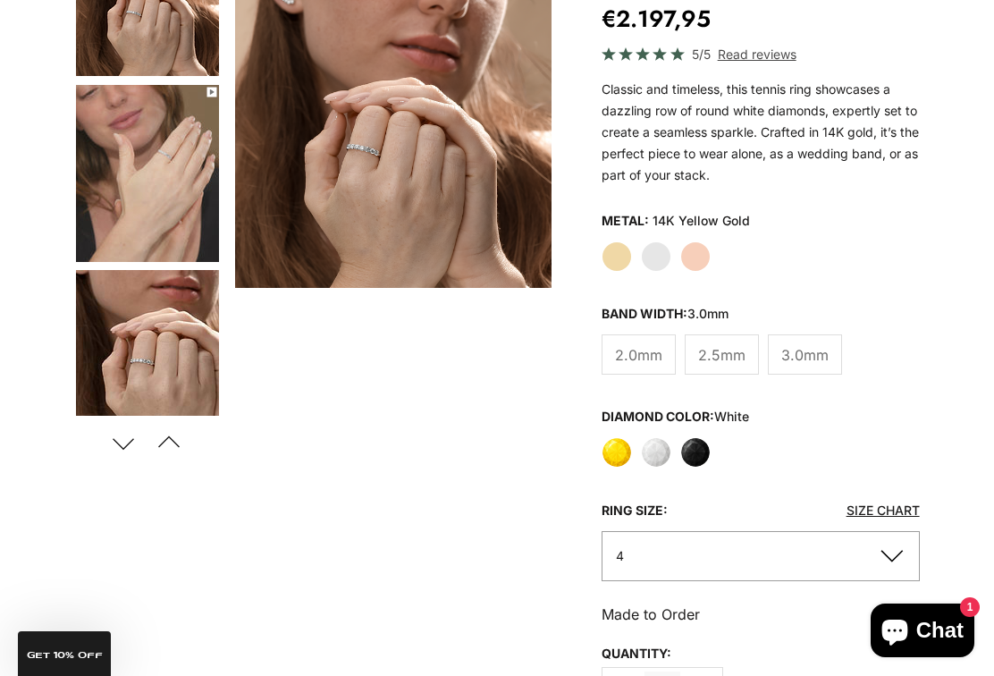
scroll to position [272, 0]
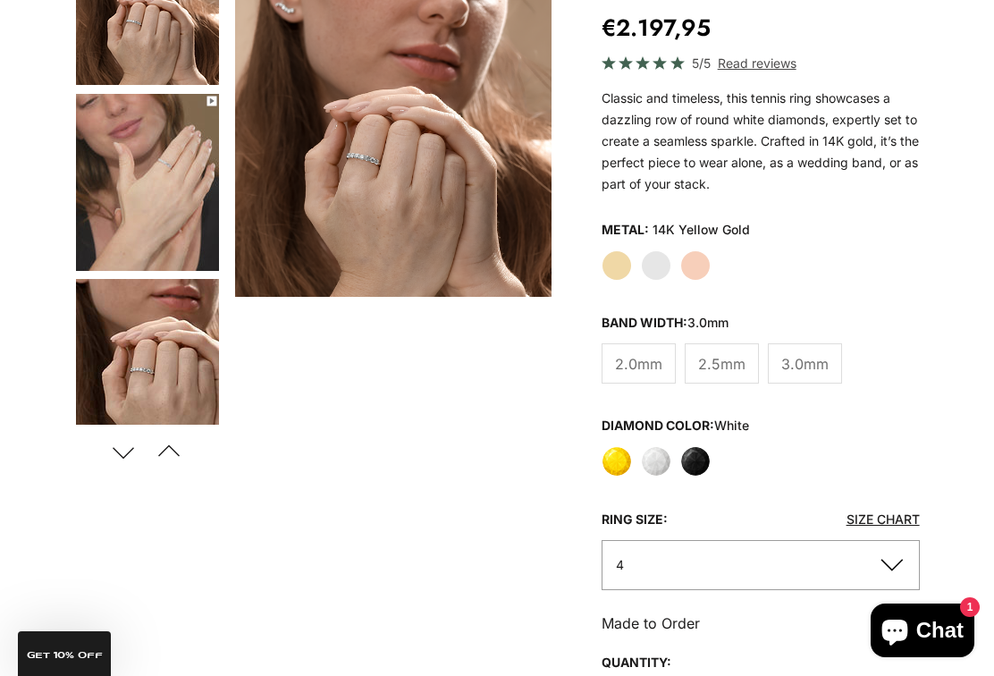
click at [659, 446] on label "White" at bounding box center [656, 461] width 30 height 30
click at [688, 449] on label "Black" at bounding box center [695, 461] width 30 height 30
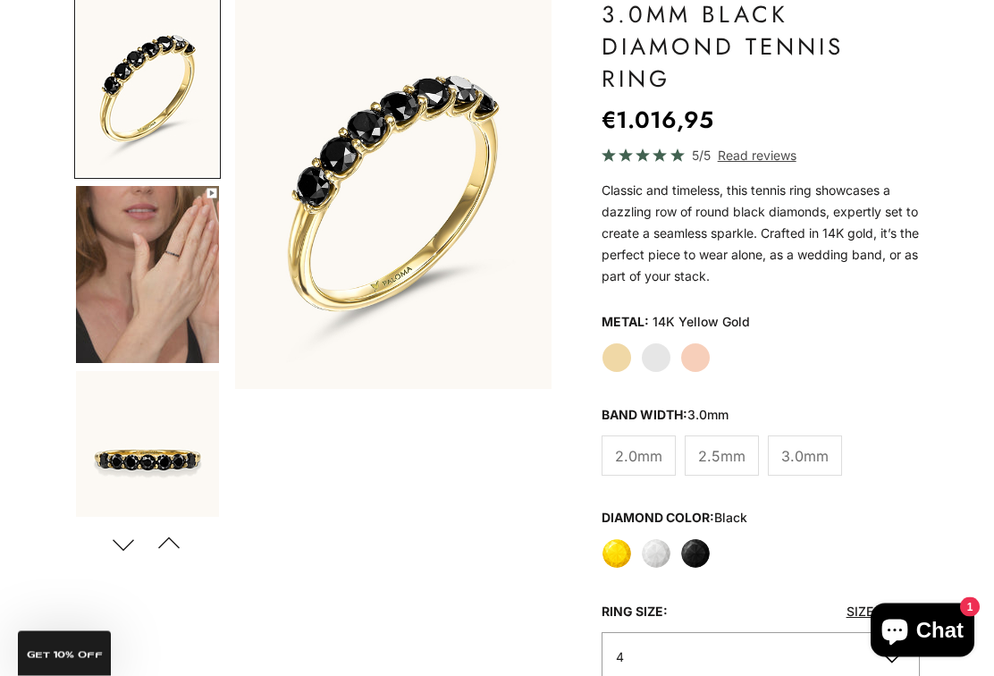
scroll to position [183, 0]
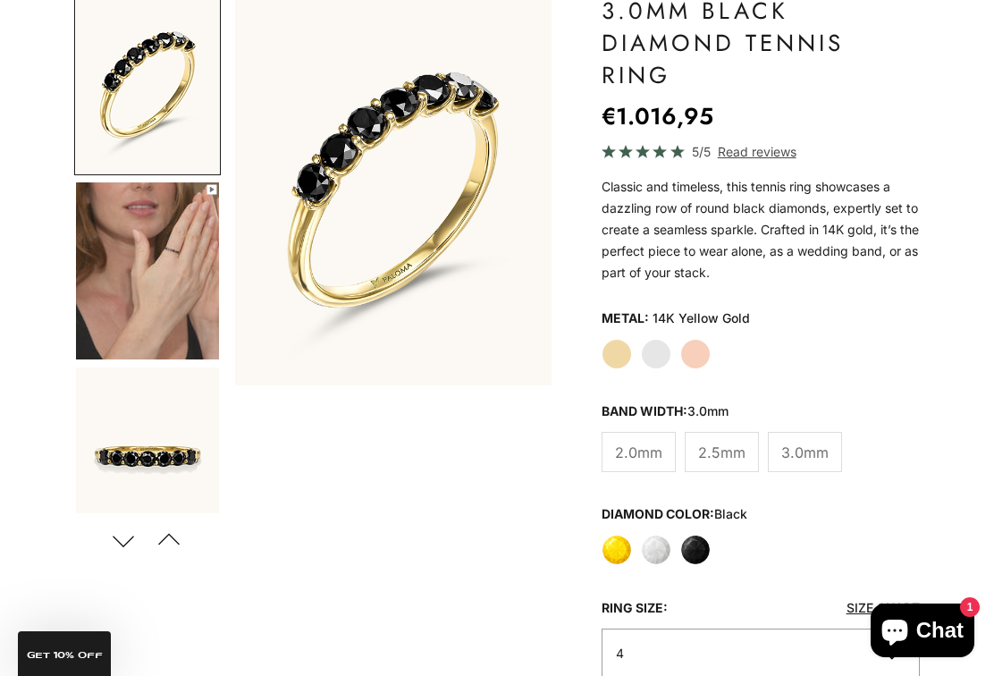
click at [651, 538] on label "White" at bounding box center [656, 549] width 30 height 30
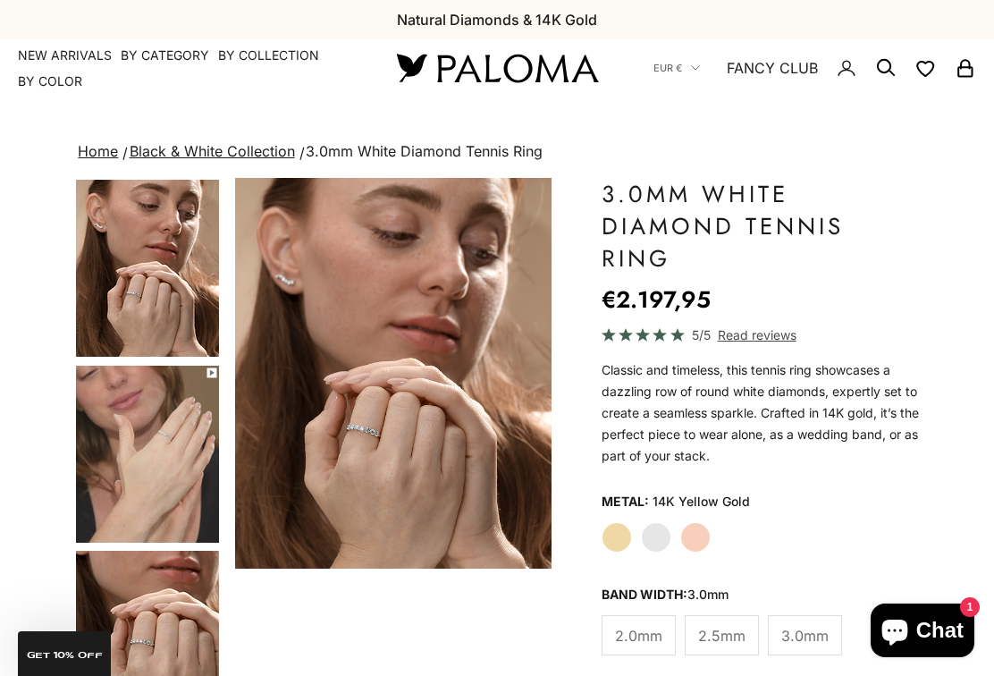
click at [617, 530] on label "Yellow Gold" at bounding box center [616, 537] width 30 height 30
click at [651, 525] on label "White Gold" at bounding box center [656, 537] width 30 height 30
click at [680, 525] on label "Rose Gold" at bounding box center [695, 537] width 30 height 30
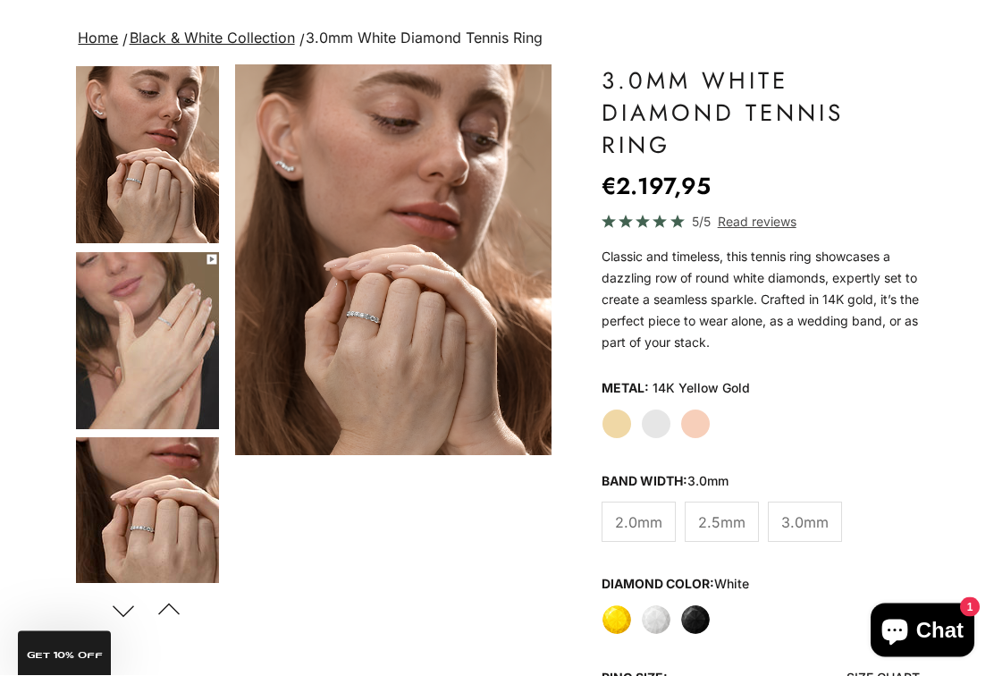
scroll to position [113, 0]
click at [652, 411] on label "White Gold" at bounding box center [656, 423] width 30 height 30
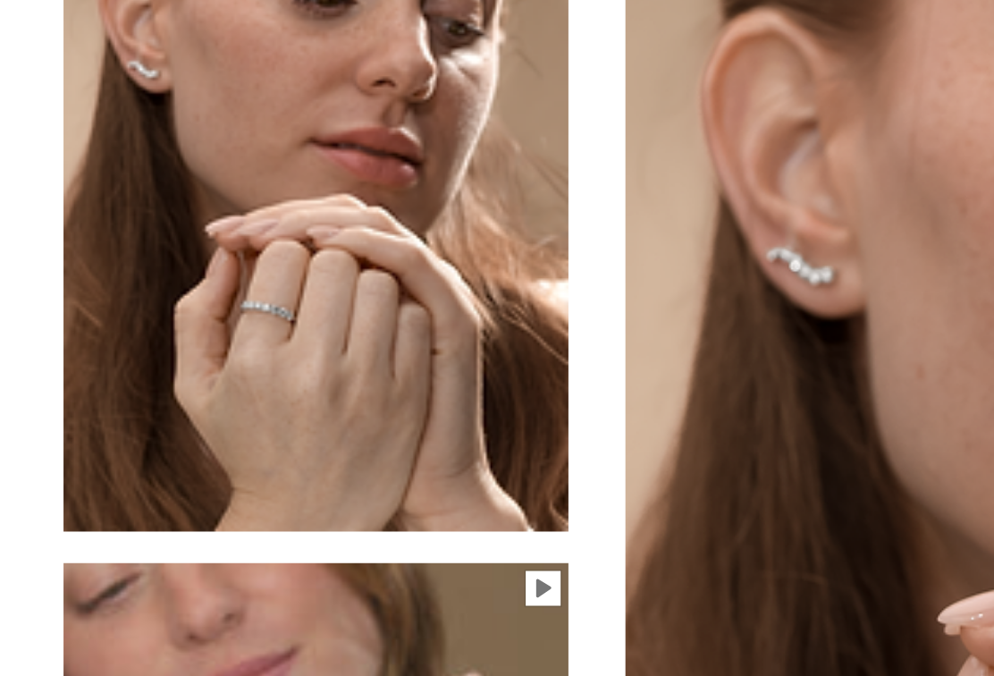
scroll to position [0, 0]
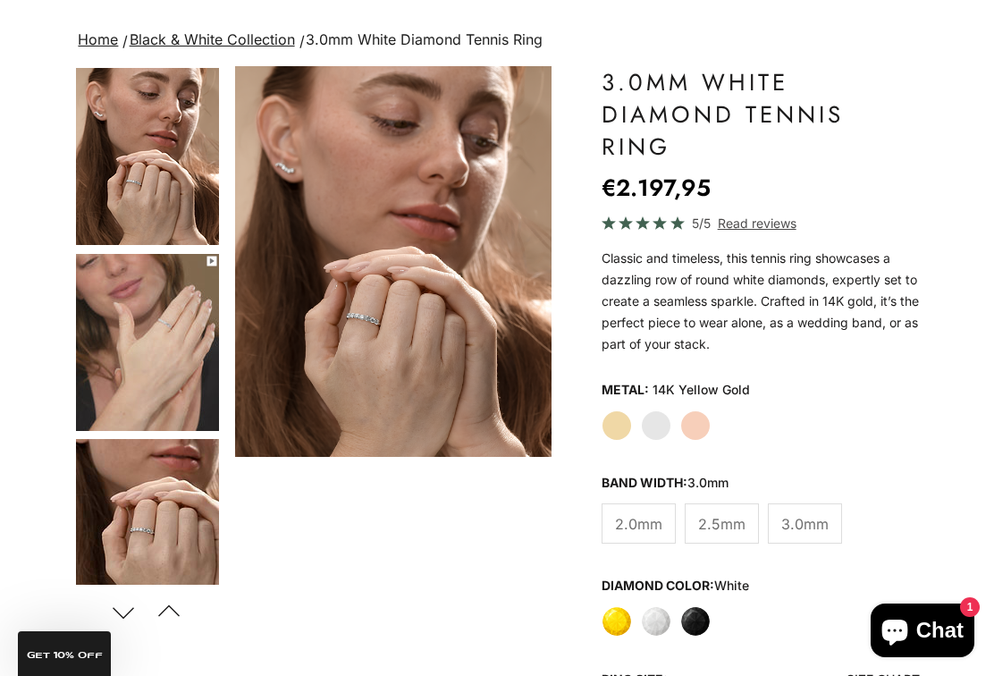
scroll to position [142, 0]
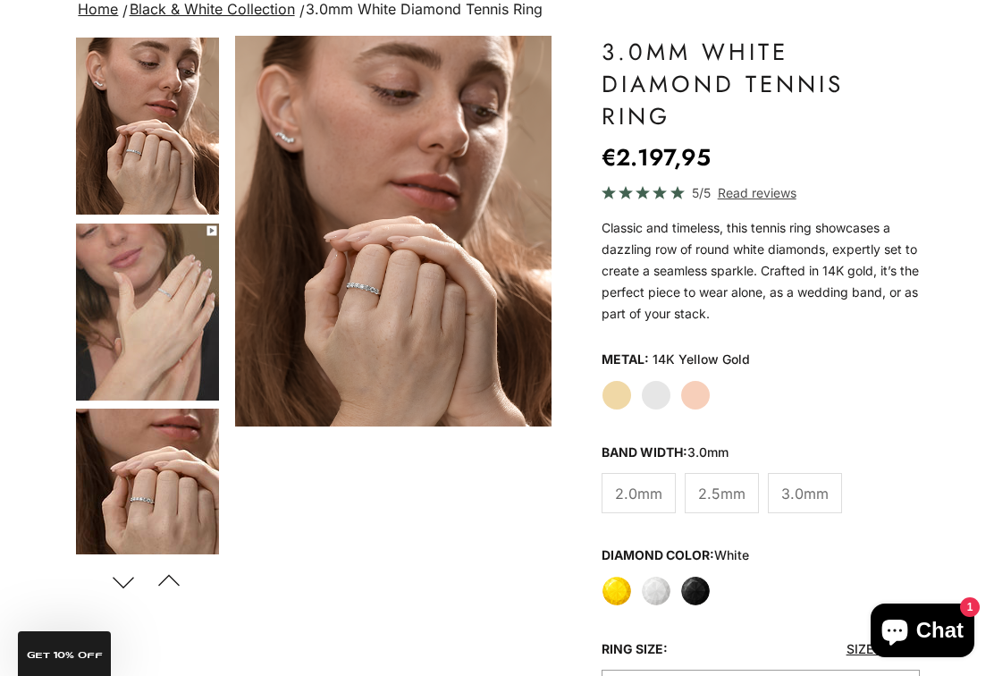
click at [654, 391] on label "White Gold" at bounding box center [656, 395] width 30 height 30
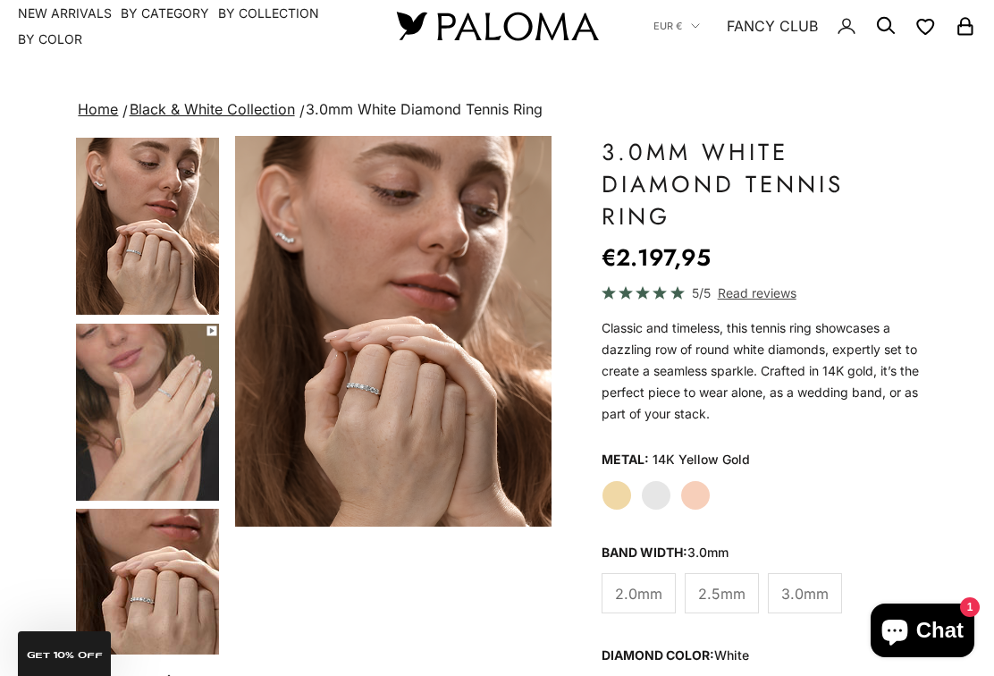
scroll to position [0, 0]
